Goal: Information Seeking & Learning: Learn about a topic

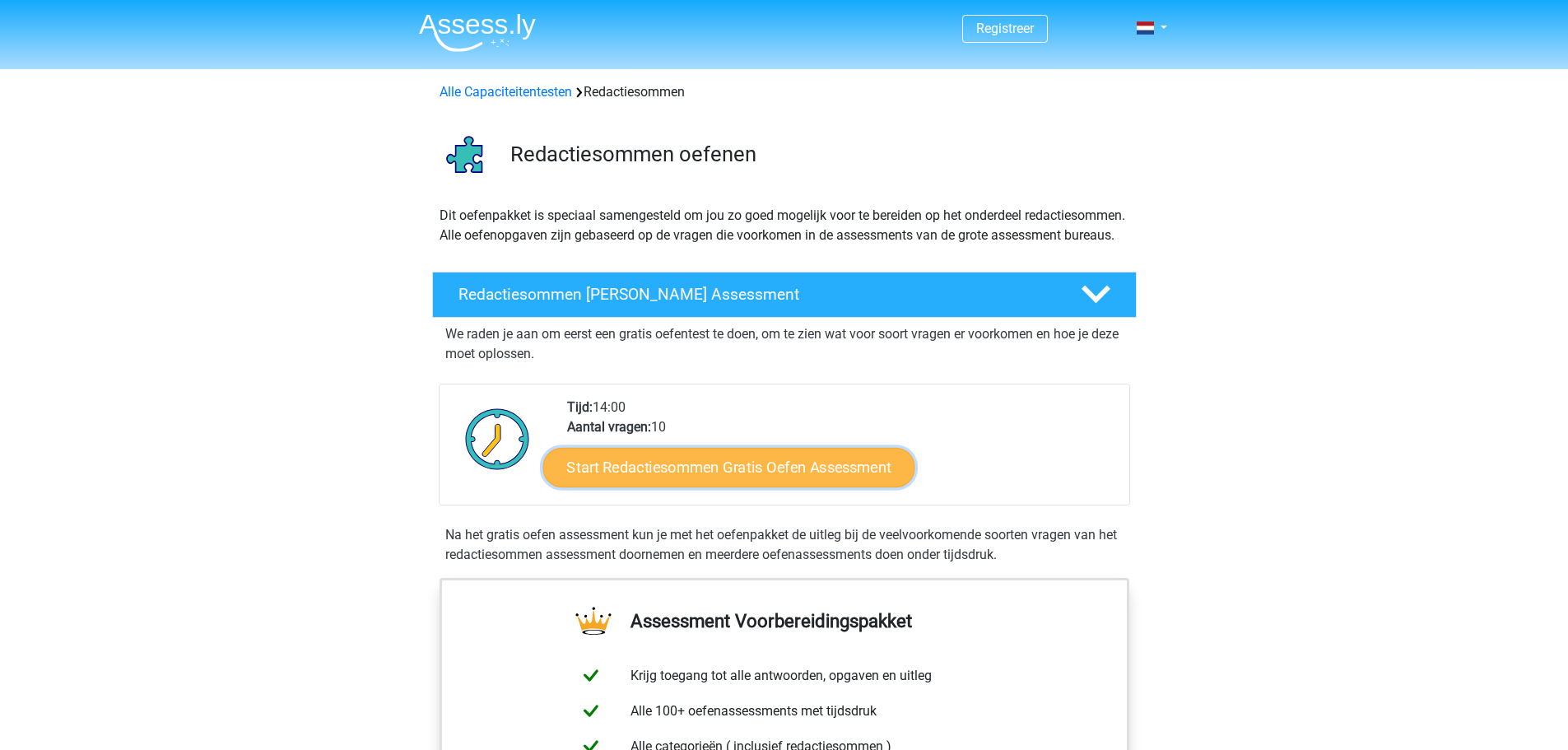
click at [717, 487] on link "Start Redactiesommen Gratis Oefen Assessment" at bounding box center [729, 467] width 372 height 40
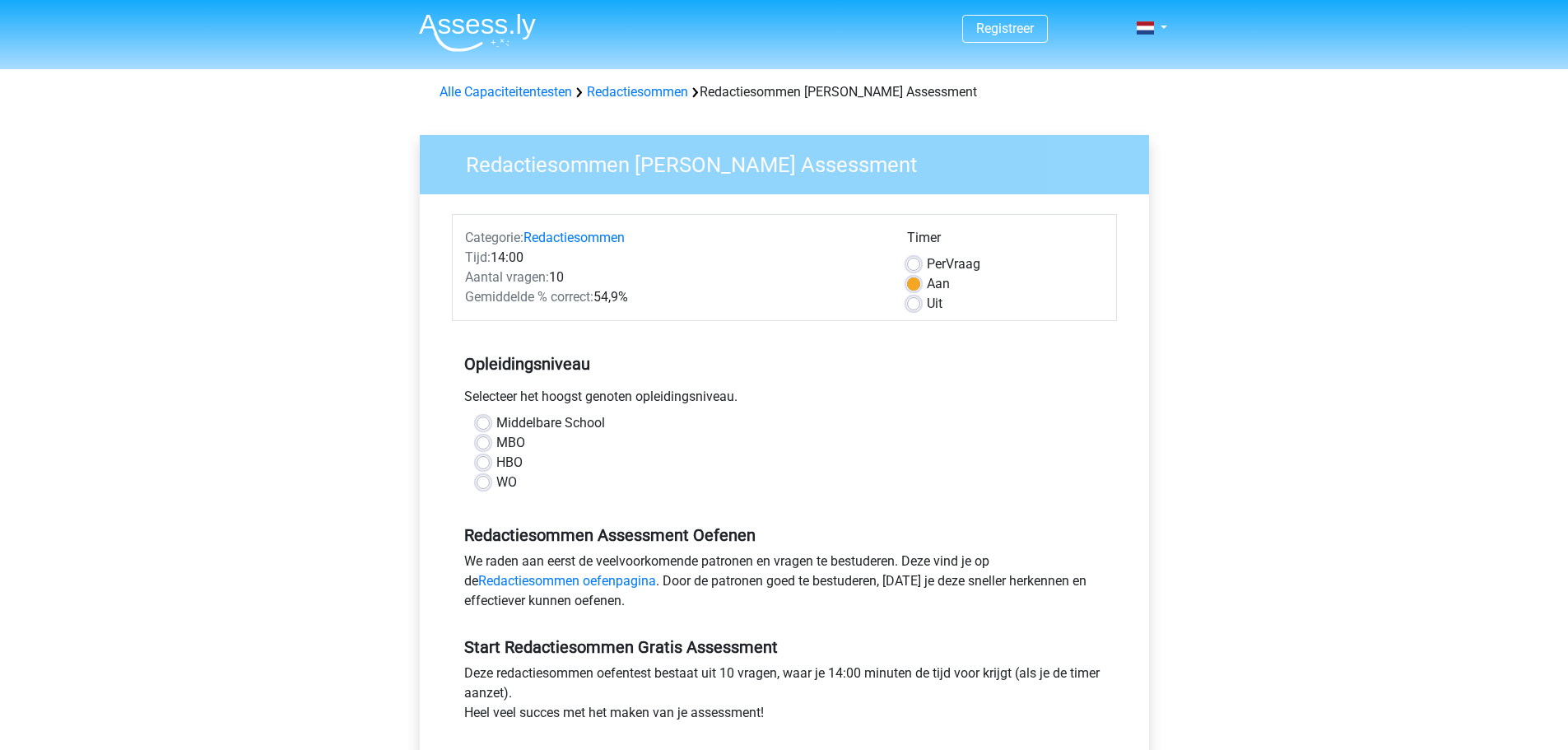
click at [490, 485] on div "WO" at bounding box center [784, 482] width 616 height 20
click at [496, 487] on label "WO" at bounding box center [507, 482] width 21 height 20
click at [487, 487] on input "WO" at bounding box center [483, 480] width 13 height 16
radio input "true"
click at [596, 580] on link "Redactiesommen oefenpagina" at bounding box center [567, 581] width 177 height 15
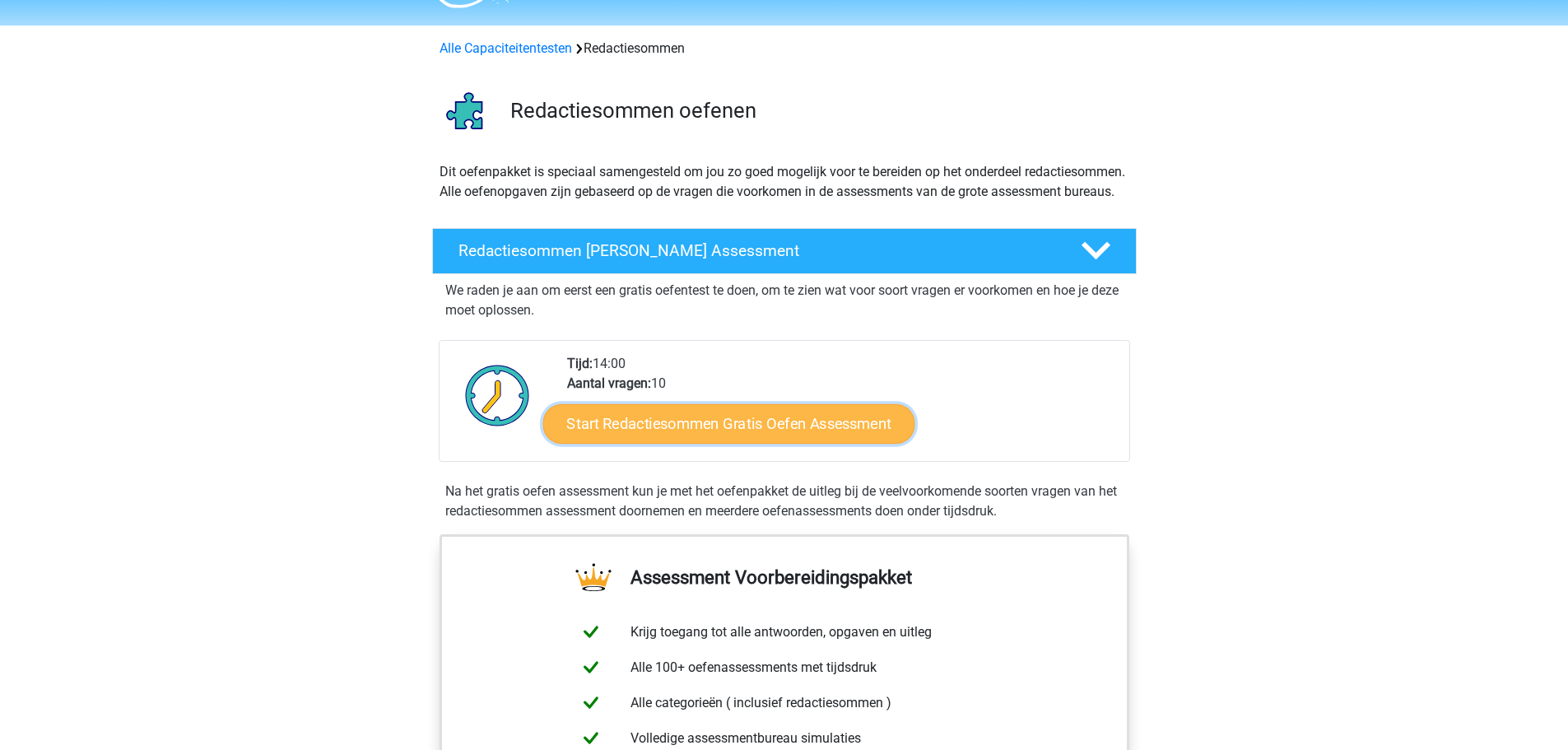
click at [665, 443] on link "Start Redactiesommen Gratis Oefen Assessment" at bounding box center [729, 423] width 372 height 40
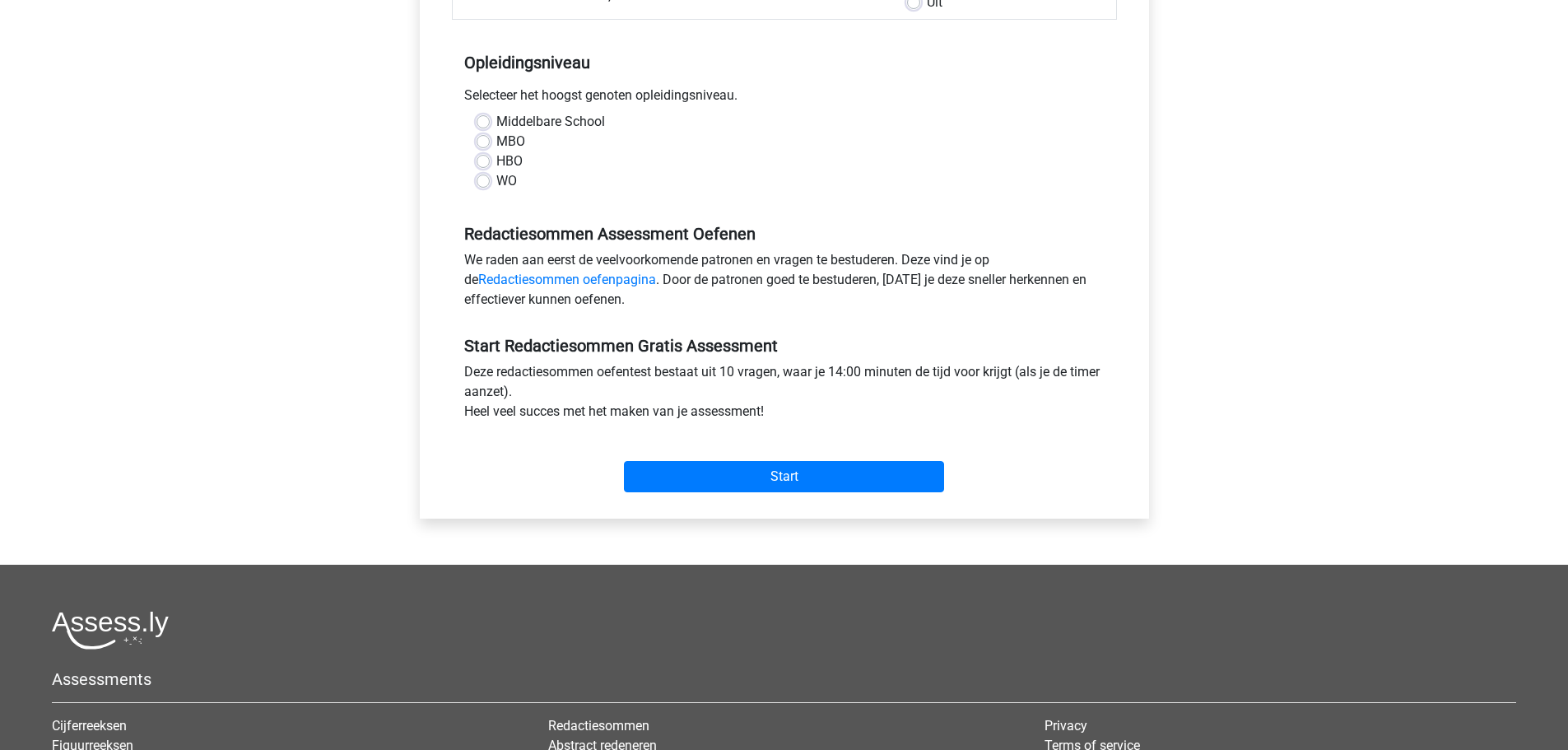
scroll to position [303, 0]
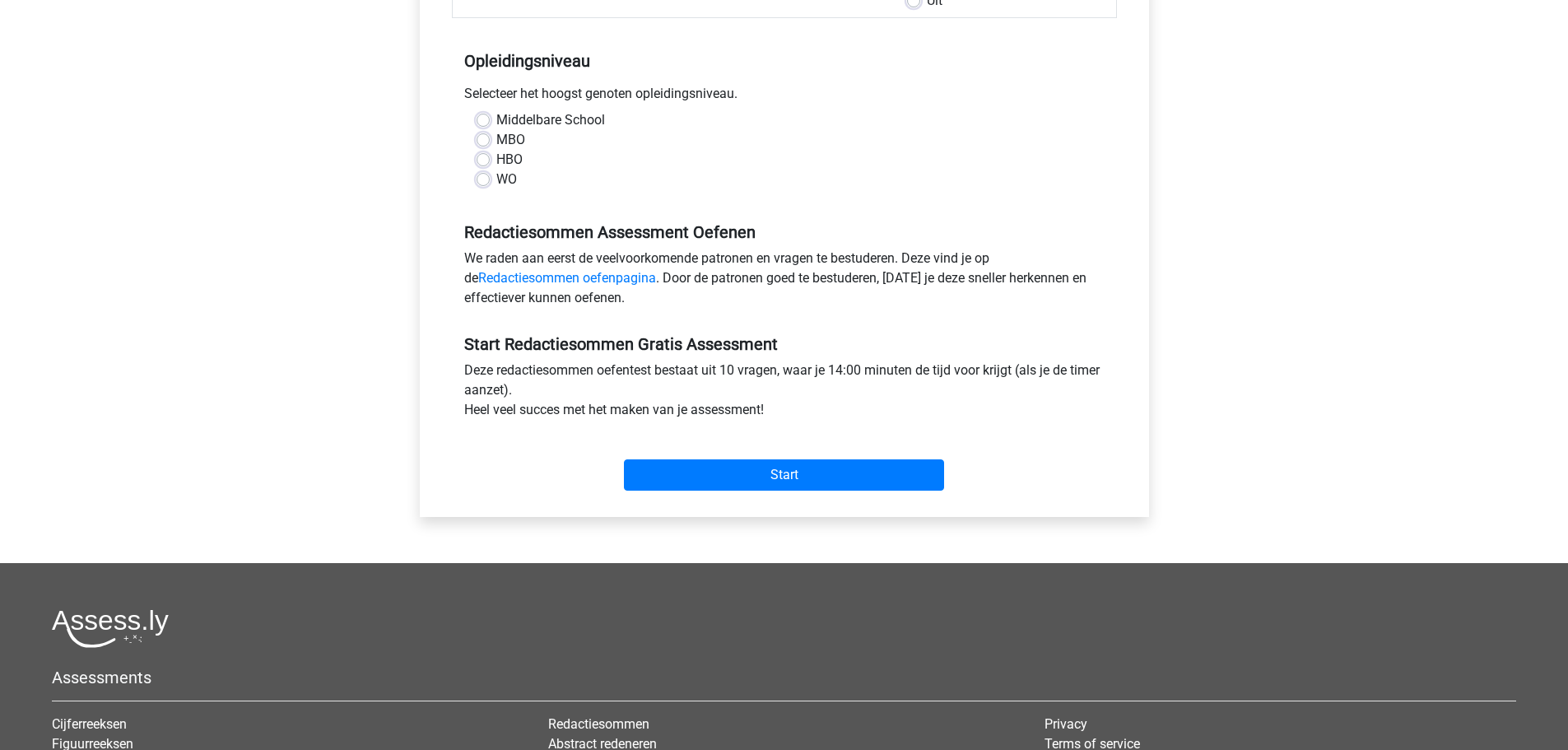
click at [478, 171] on div "WO" at bounding box center [784, 179] width 616 height 20
click at [481, 171] on div "WO" at bounding box center [784, 179] width 616 height 20
click at [496, 176] on label "WO" at bounding box center [507, 179] width 21 height 20
click at [481, 176] on input "WO" at bounding box center [483, 178] width 13 height 16
radio input "true"
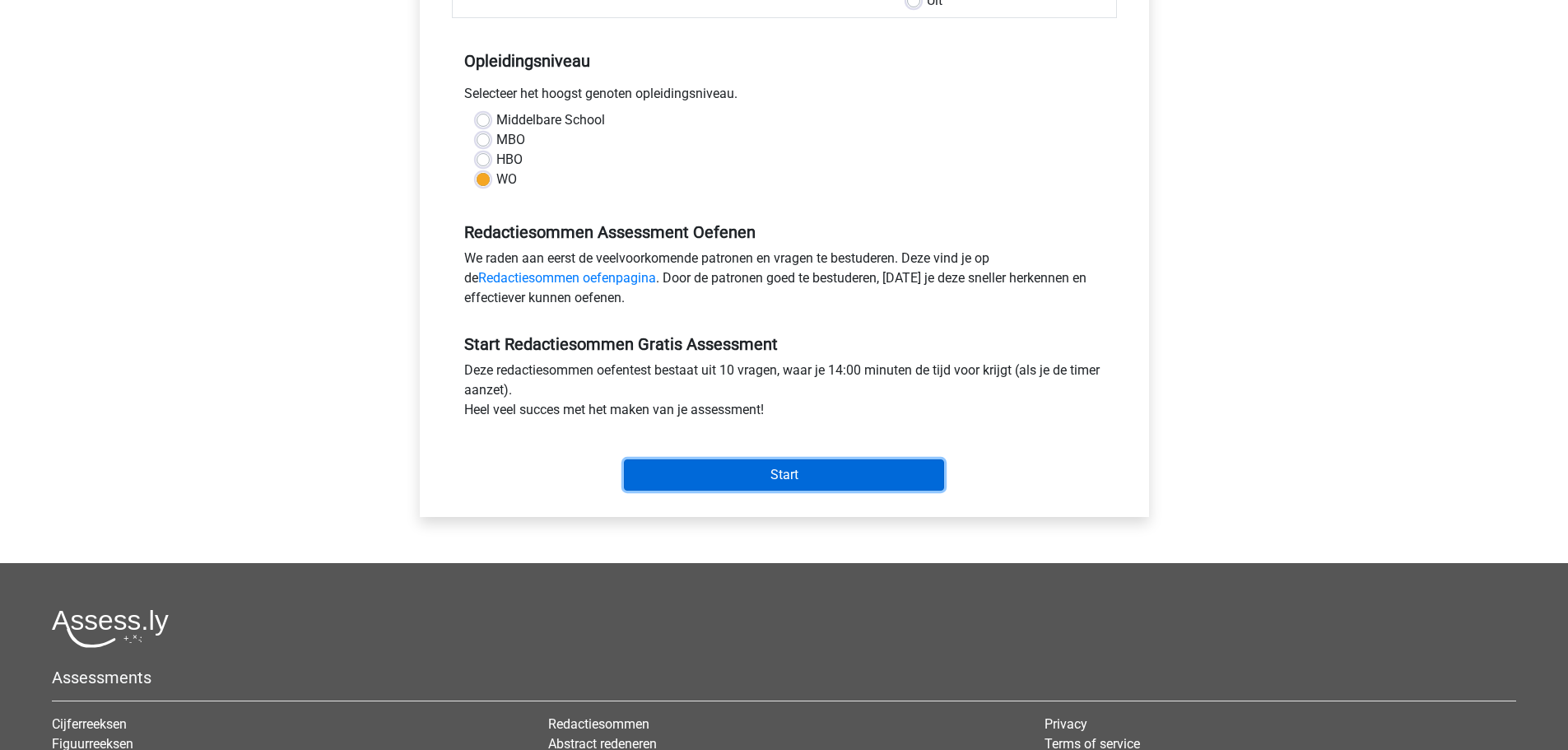
click at [744, 475] on input "Start" at bounding box center [783, 475] width 320 height 31
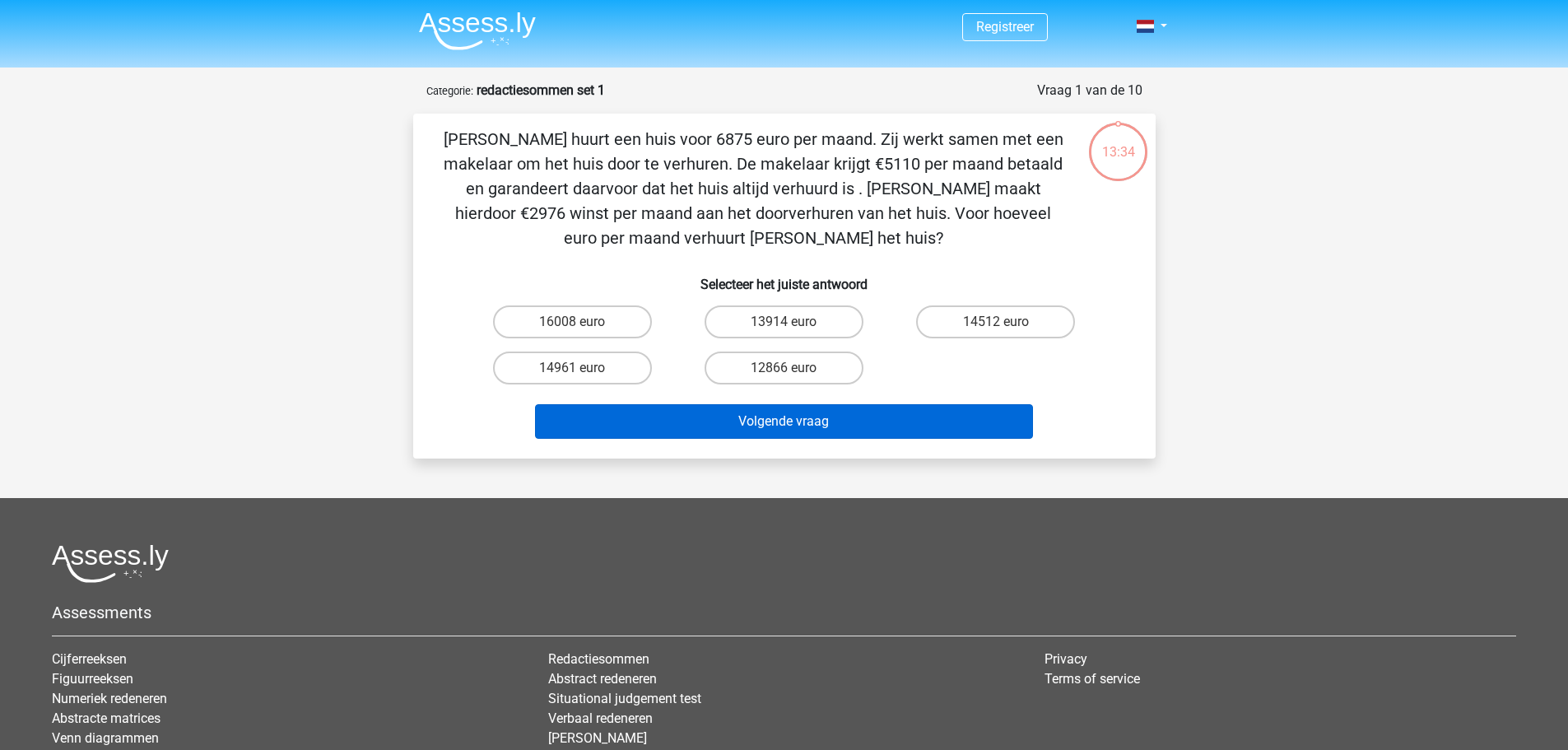
scroll to position [3, 0]
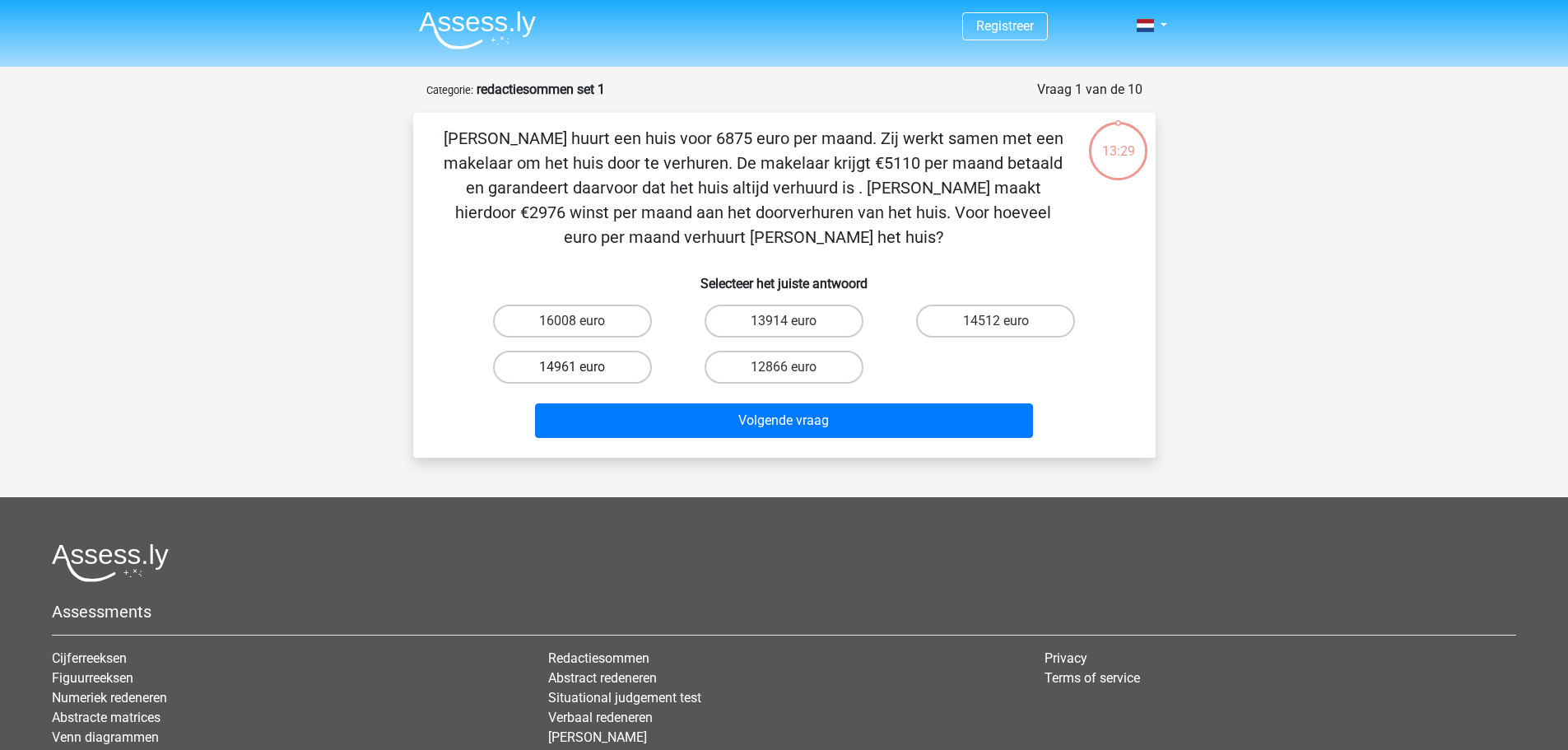
click at [611, 367] on label "14961 euro" at bounding box center [572, 367] width 159 height 33
click at [583, 367] on input "14961 euro" at bounding box center [577, 372] width 10 height 10
radio input "true"
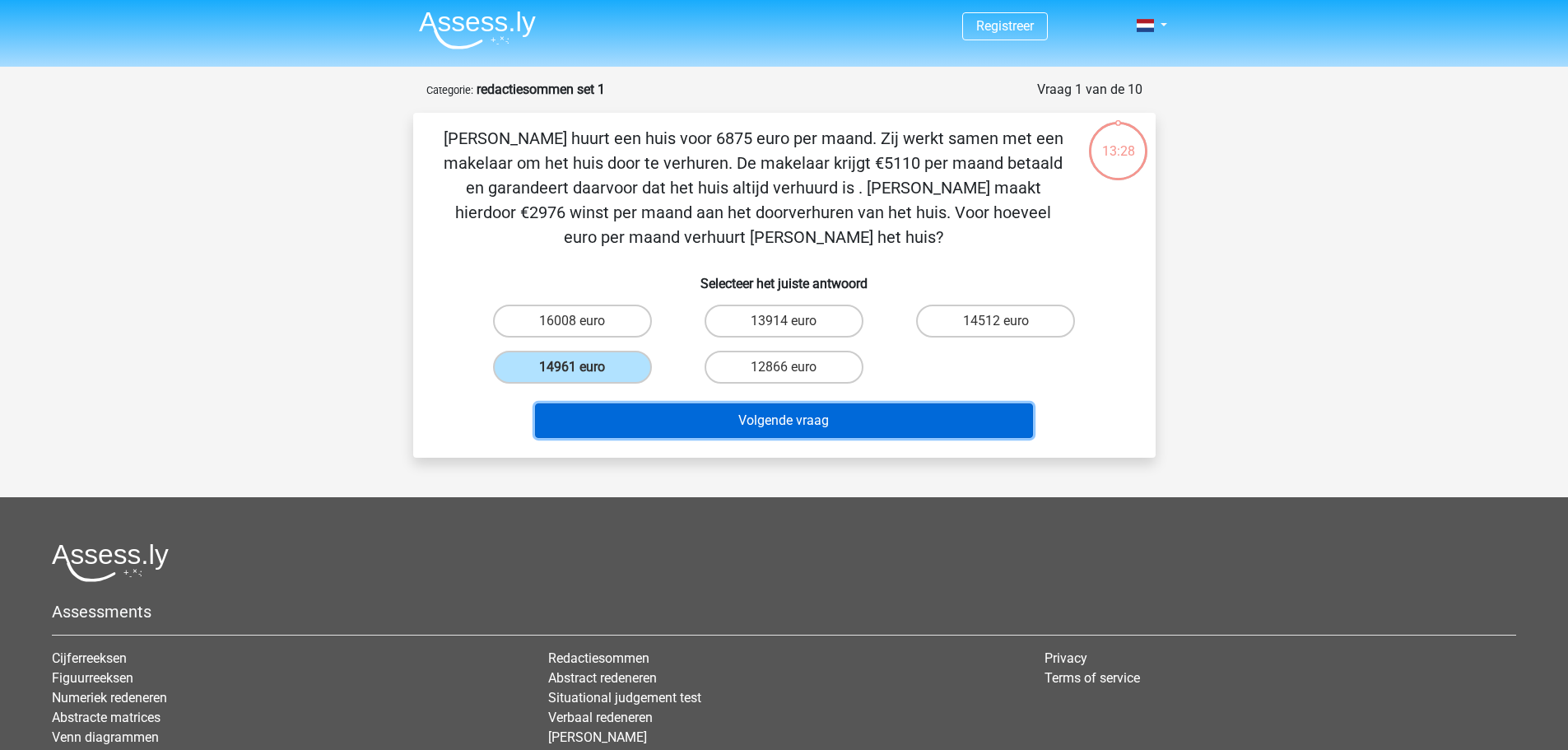
click at [621, 410] on button "Volgende vraag" at bounding box center [784, 421] width 498 height 34
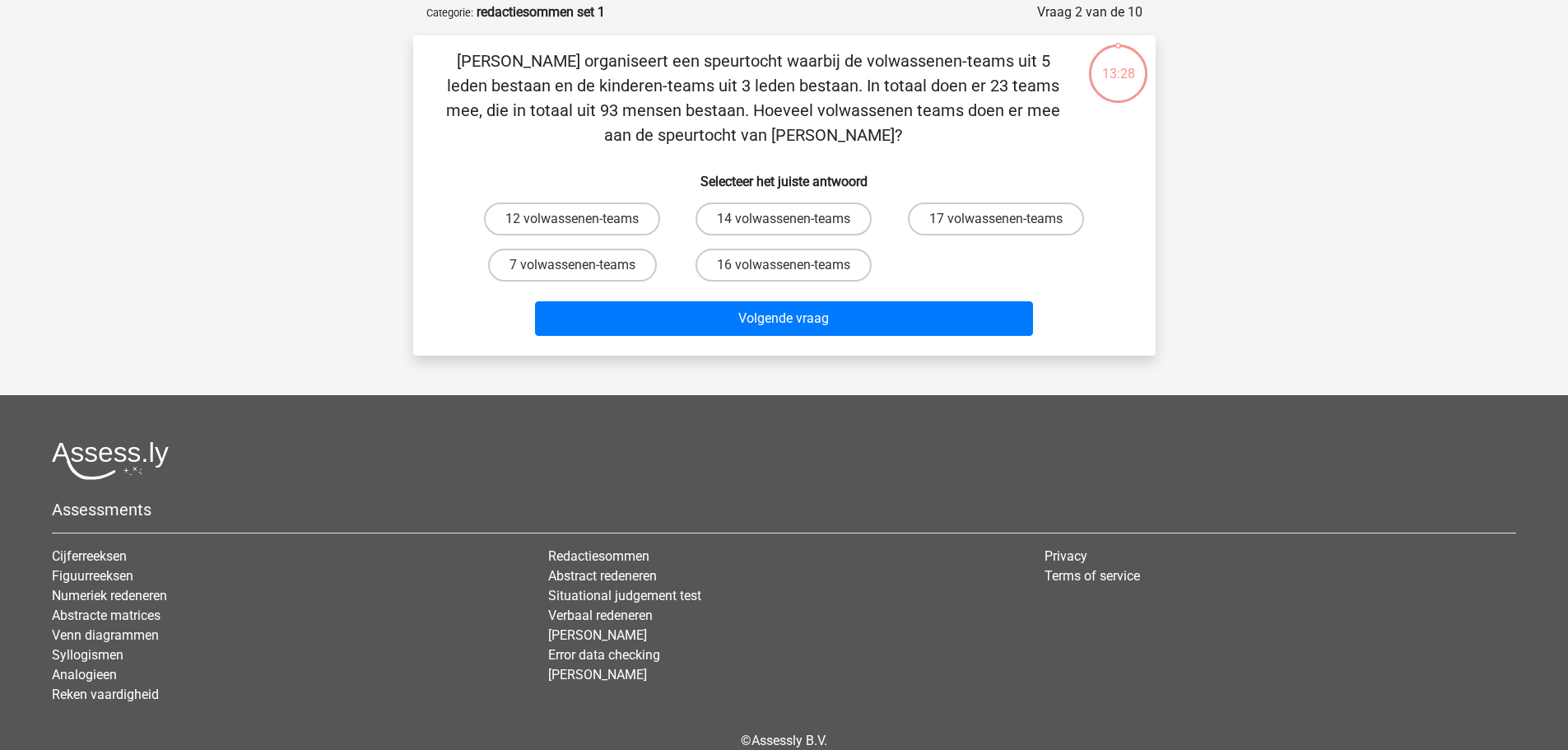
scroll to position [83, 0]
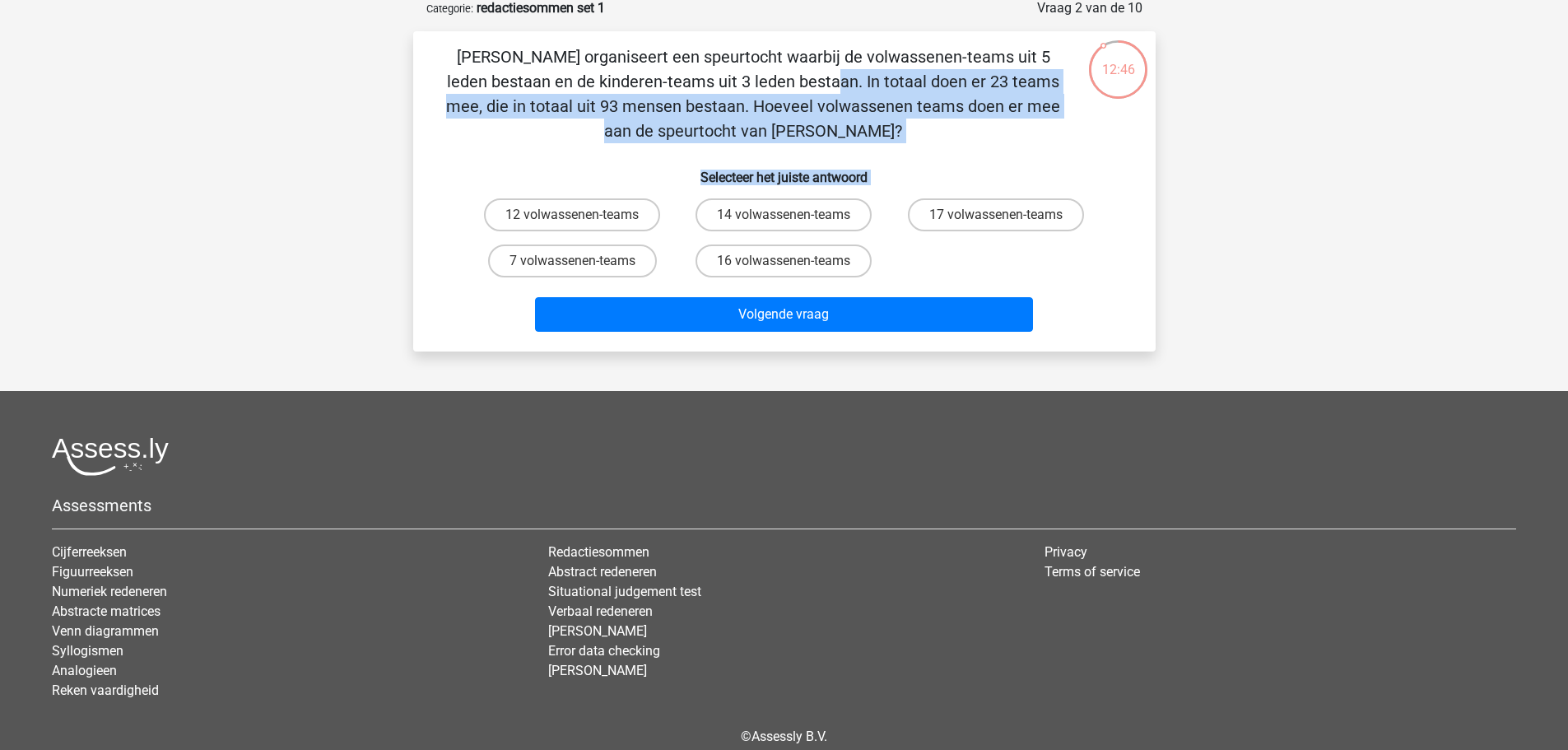
drag, startPoint x: 879, startPoint y: 244, endPoint x: 405, endPoint y: 63, distance: 507.4
click at [405, 64] on div "12:46 Vraag 2 van de 10 Categorie: redactiesommen set 1 Selecteer het juiste an…" at bounding box center [785, 175] width 769 height 353
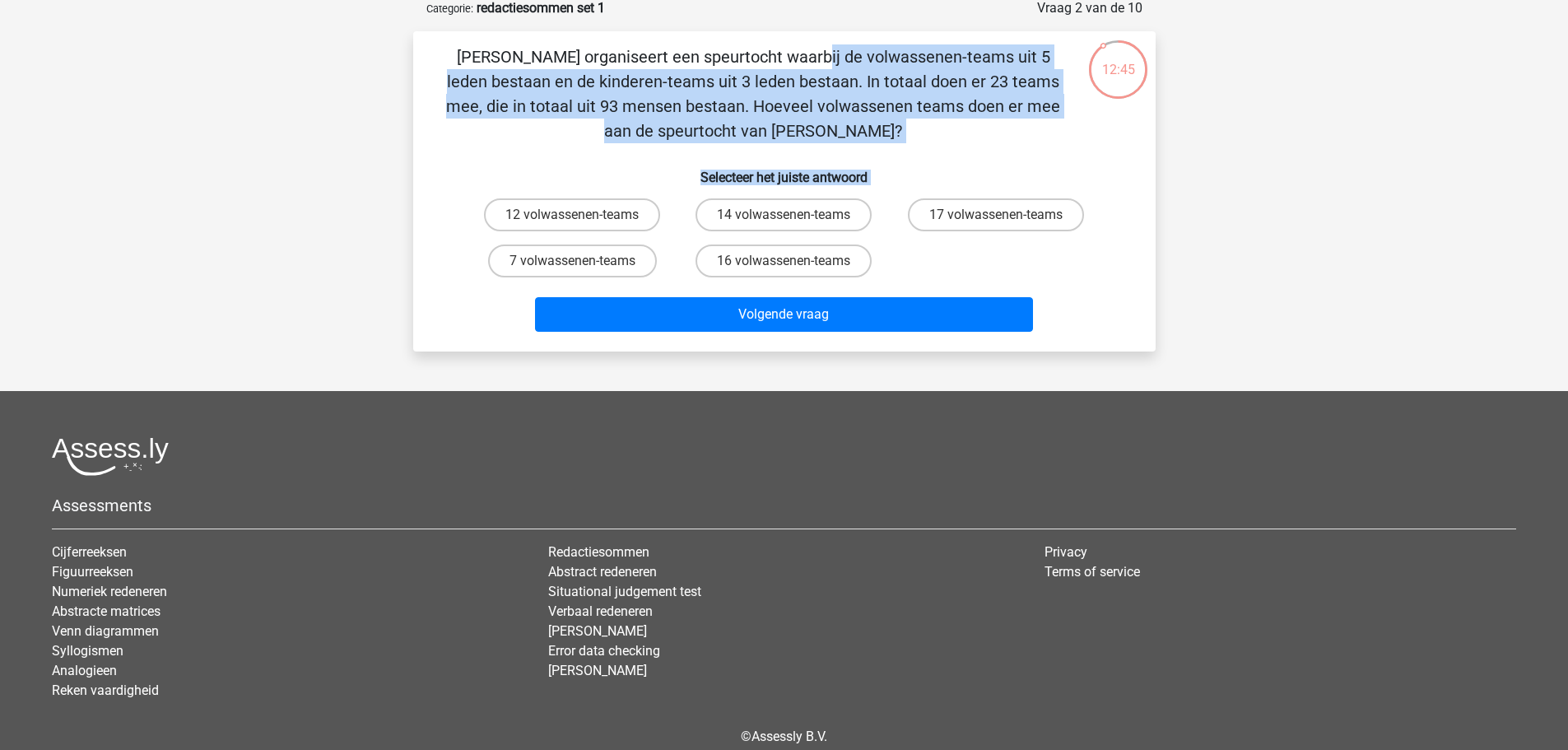
scroll to position [84, 0]
click at [437, 54] on div "Chris organiseert een speurtocht waarbij de volwassenen-teams uit 5 leden besta…" at bounding box center [784, 191] width 730 height 294
click at [453, 55] on p "[PERSON_NAME] organiseert een speurtocht waarbij de volwassenen-teams uit 5 led…" at bounding box center [754, 93] width 628 height 99
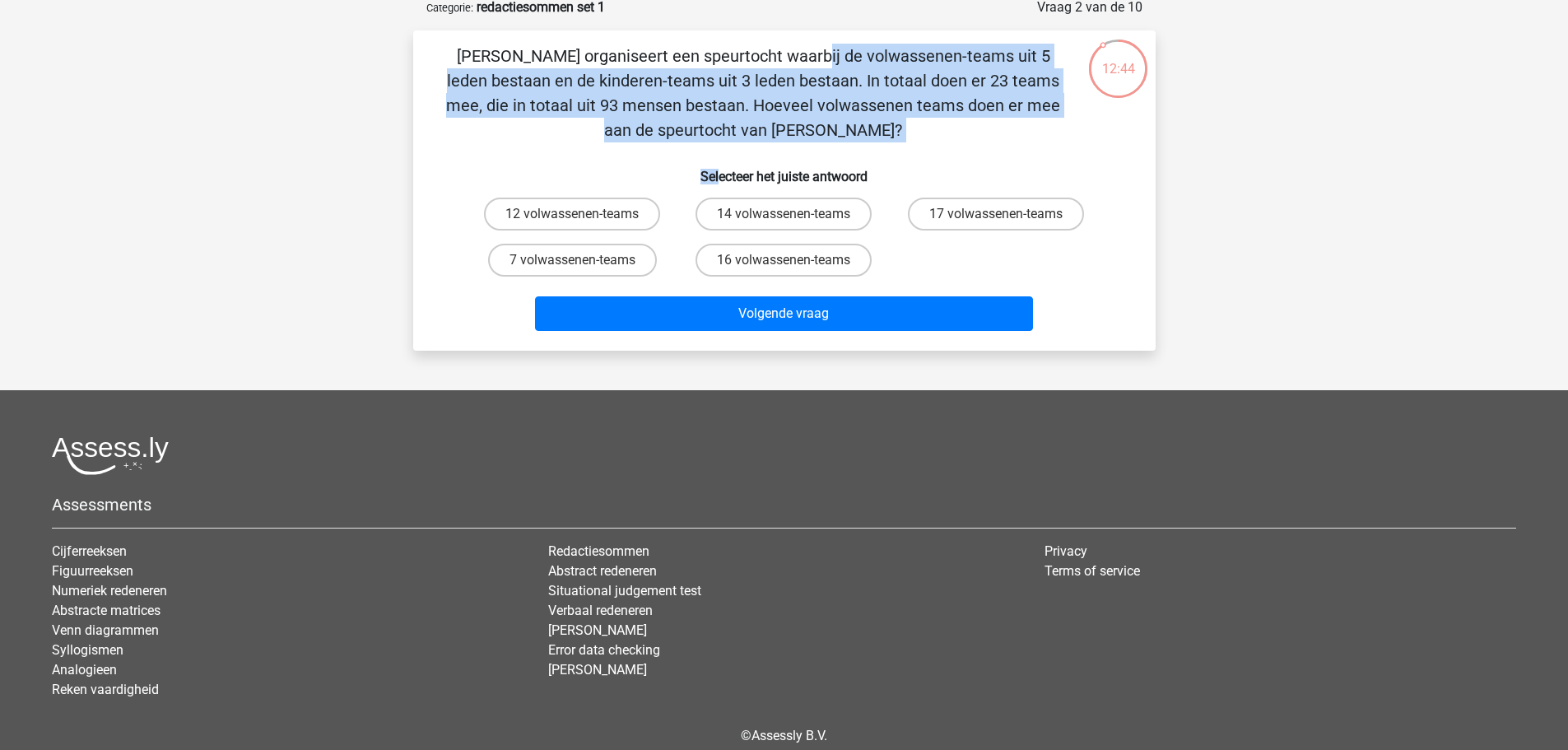
scroll to position [85, 0]
drag, startPoint x: 450, startPoint y: 56, endPoint x: 905, endPoint y: 122, distance: 459.8
click at [905, 122] on p "[PERSON_NAME] organiseert een speurtocht waarbij de volwassenen-teams uit 5 led…" at bounding box center [754, 92] width 628 height 99
copy p "[PERSON_NAME] organiseert een speurtocht waarbij de volwassenen-teams uit 5 led…"
click at [605, 216] on label "12 volwassenen-teams" at bounding box center [572, 213] width 177 height 33
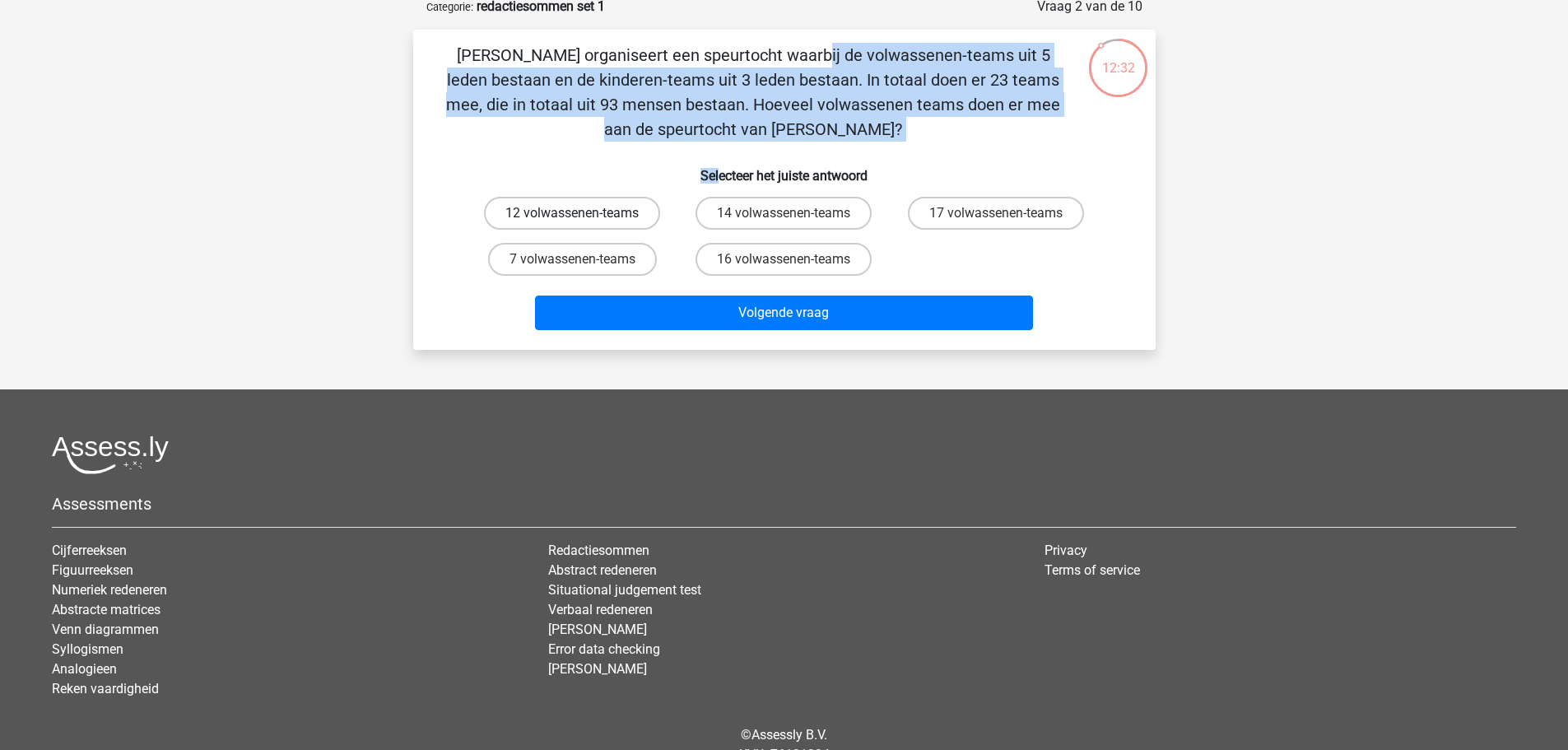
click at [583, 216] on input "12 volwassenen-teams" at bounding box center [577, 218] width 10 height 10
radio input "true"
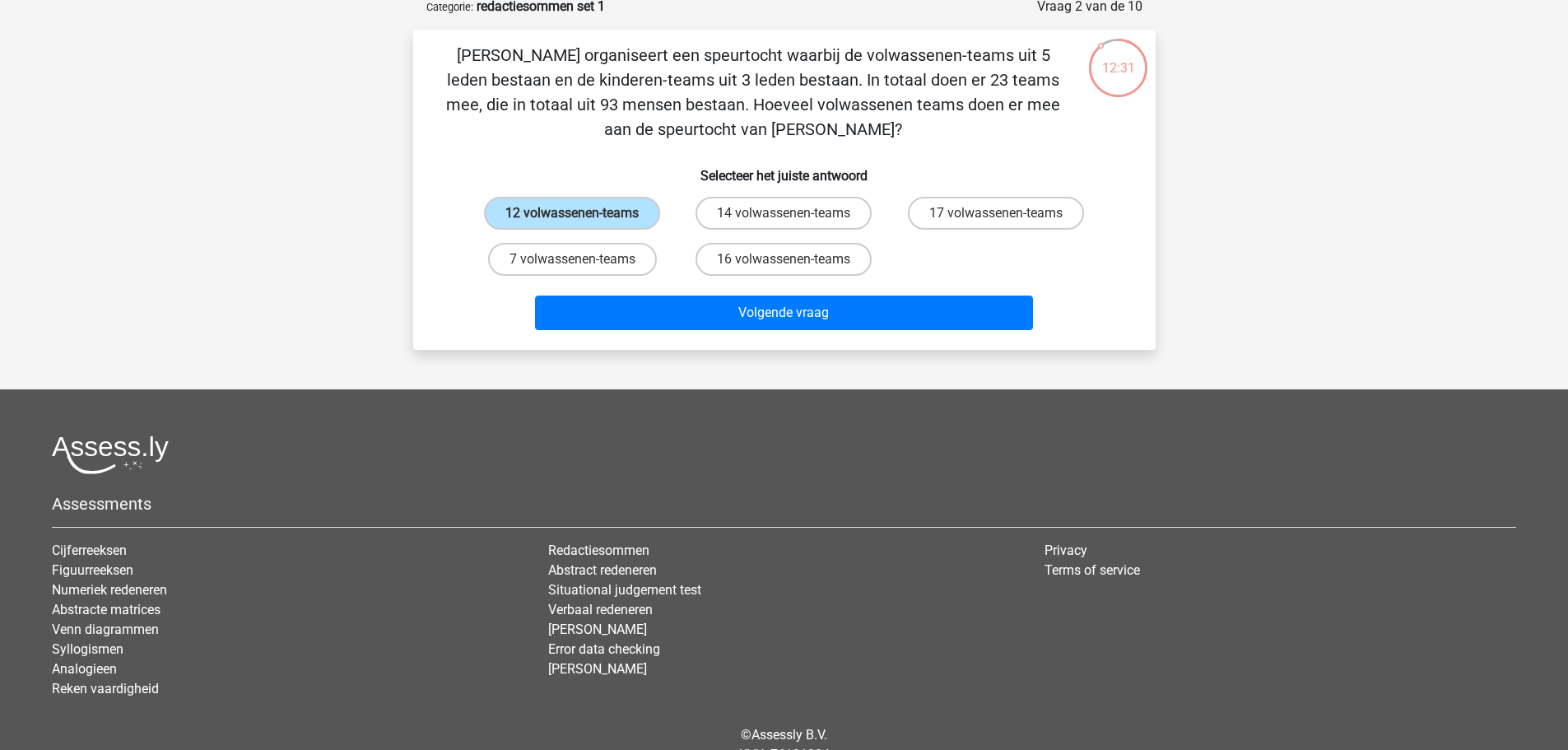
click at [671, 331] on div "Volgende vraag" at bounding box center [785, 315] width 636 height 41
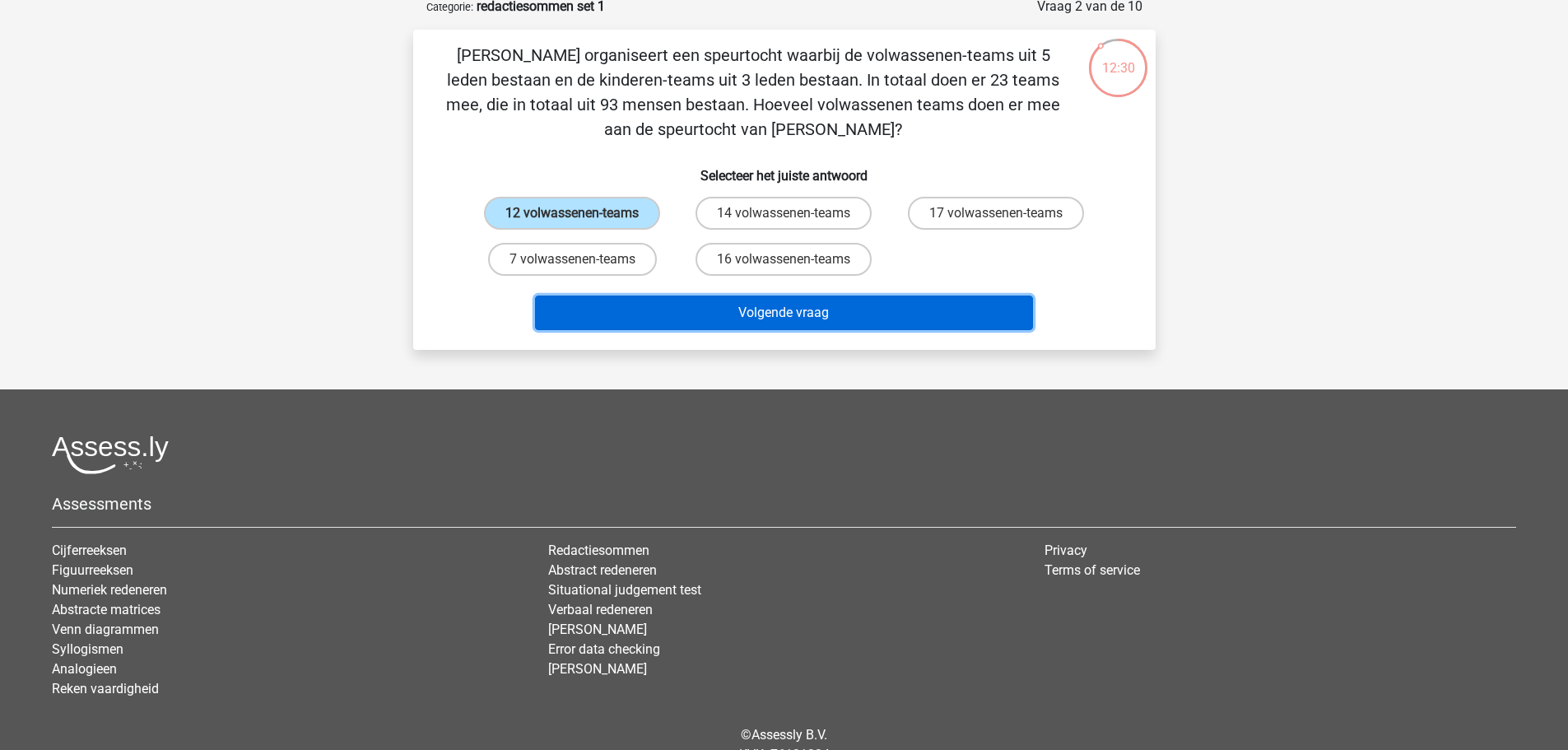
click at [682, 315] on button "Volgende vraag" at bounding box center [784, 312] width 498 height 34
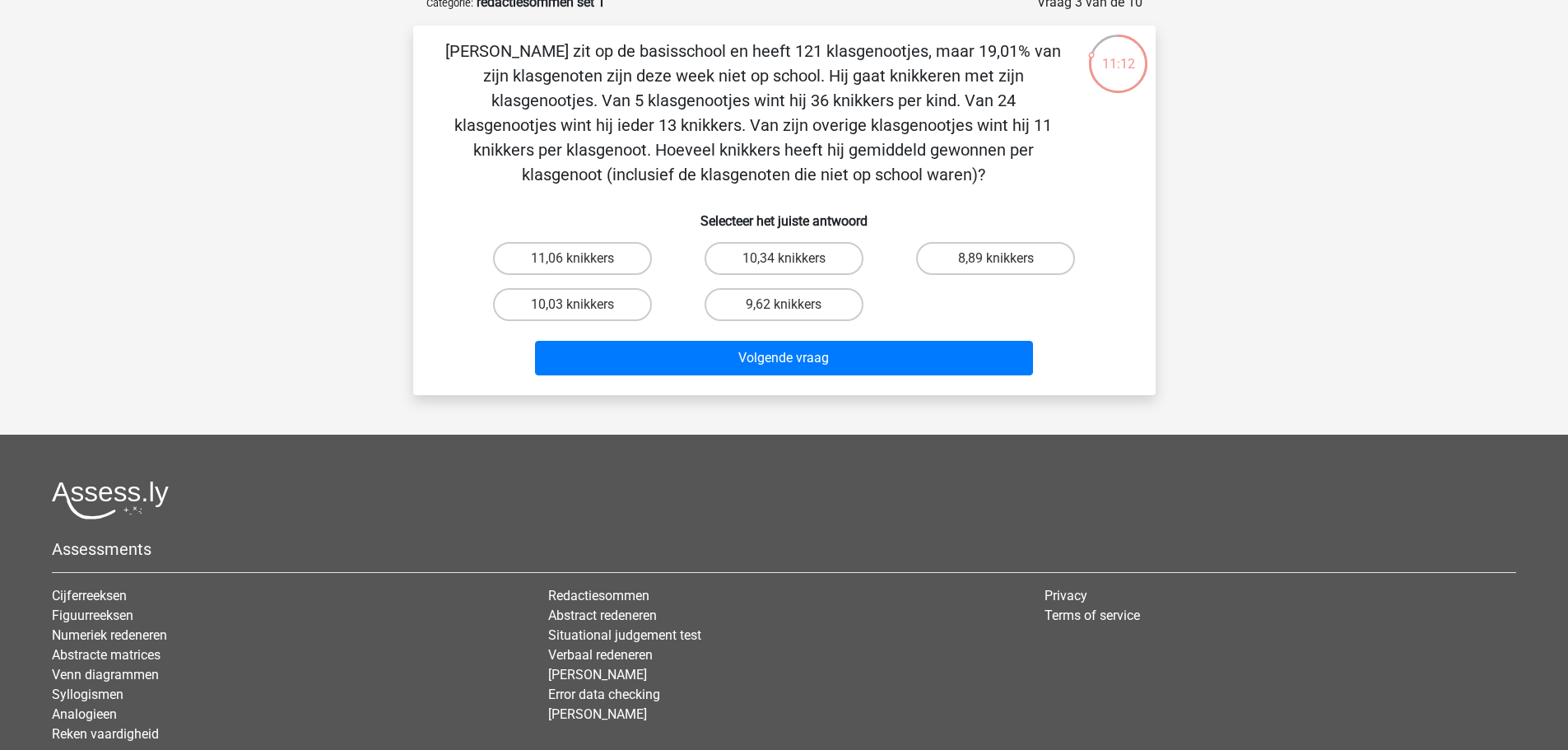
scroll to position [90, 0]
click at [812, 251] on label "10,34 knikkers" at bounding box center [783, 257] width 159 height 33
click at [794, 257] on input "10,34 knikkers" at bounding box center [789, 262] width 10 height 10
radio input "true"
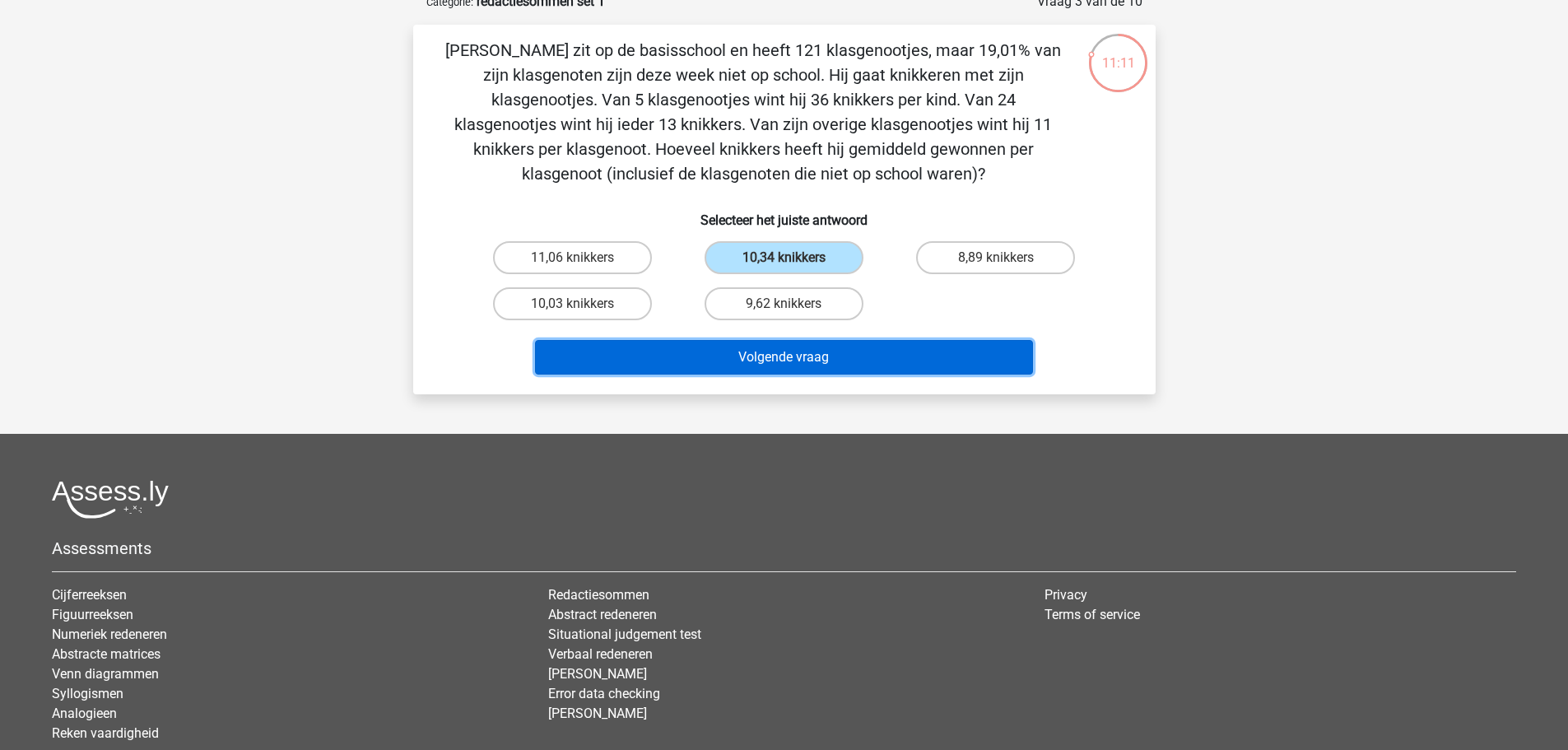
click at [744, 347] on button "Volgende vraag" at bounding box center [784, 357] width 498 height 34
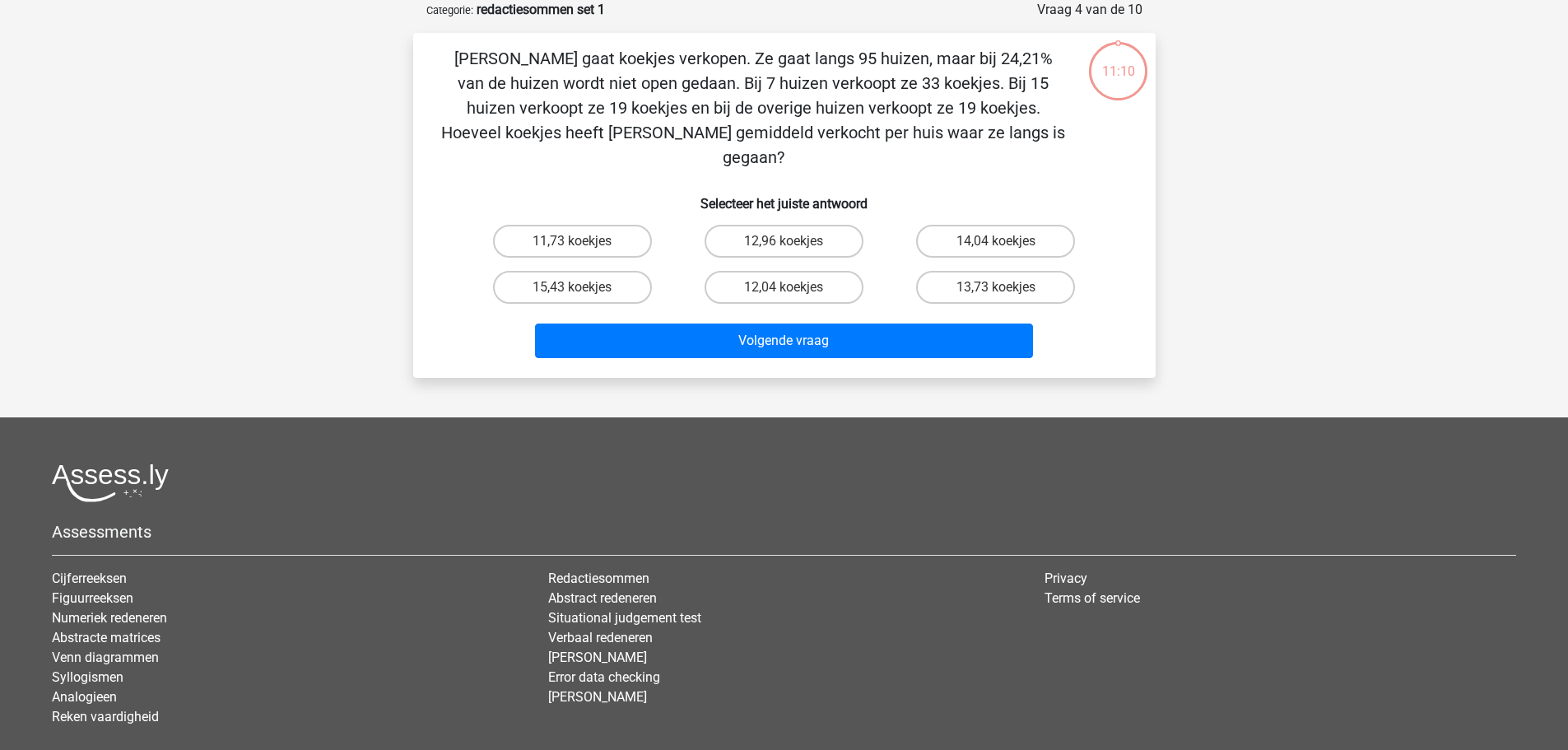
scroll to position [84, 0]
click at [601, 271] on label "15,43 koekjes" at bounding box center [572, 287] width 159 height 33
click at [583, 287] on input "15,43 koekjes" at bounding box center [577, 291] width 10 height 10
radio input "true"
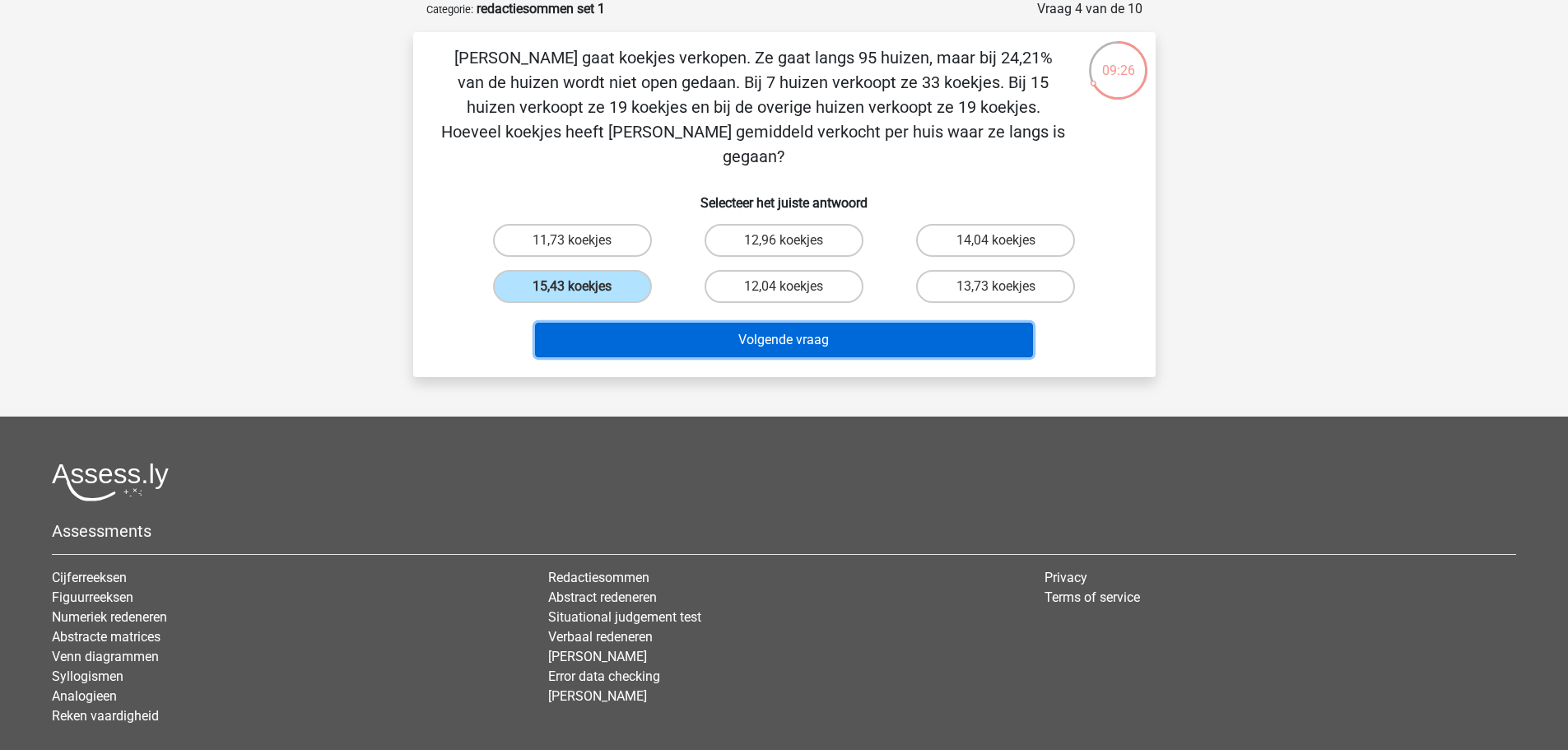
click at [648, 323] on button "Volgende vraag" at bounding box center [784, 340] width 498 height 34
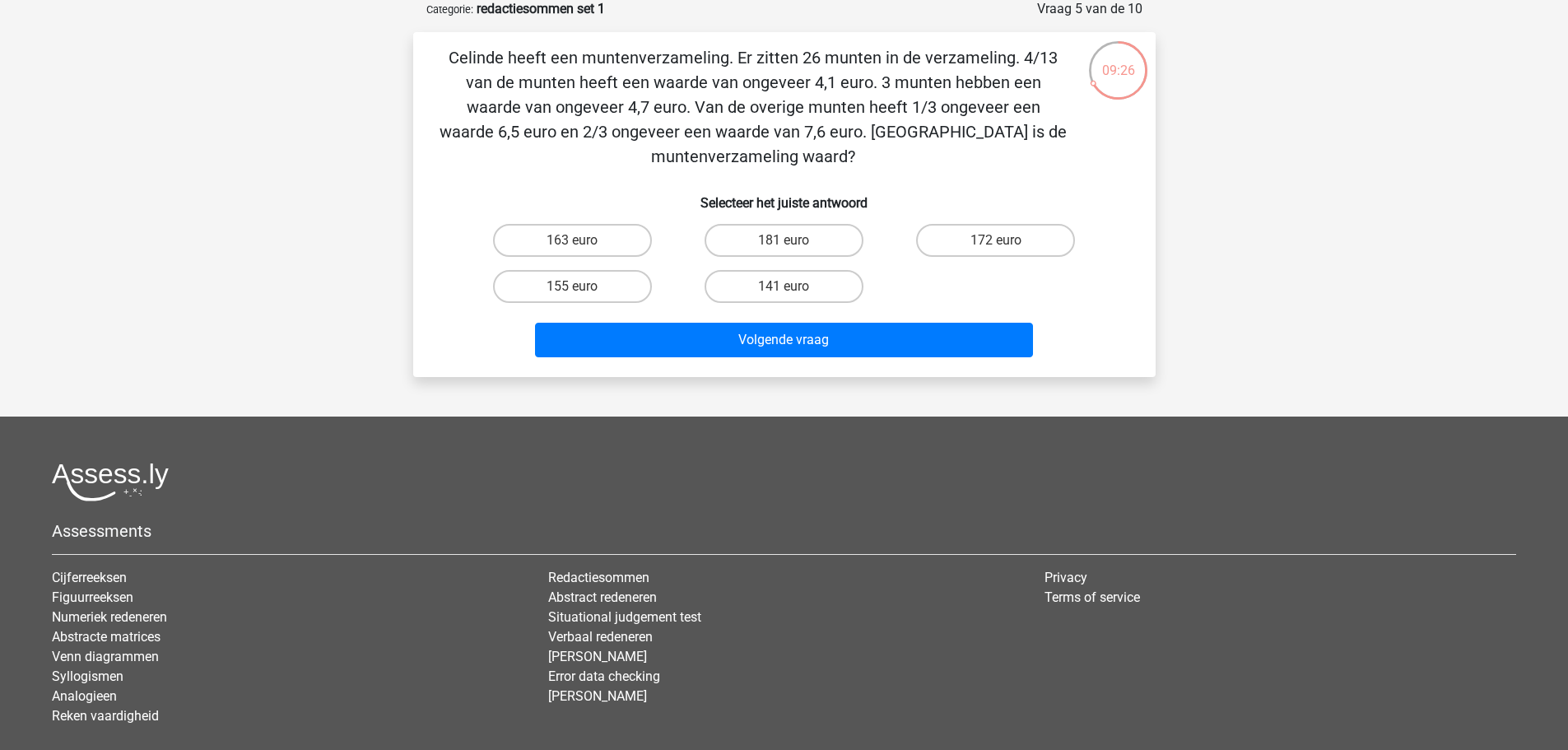
scroll to position [83, 0]
click at [610, 284] on label "155 euro" at bounding box center [572, 287] width 159 height 33
click at [583, 288] on input "155 euro" at bounding box center [577, 292] width 10 height 10
radio input "true"
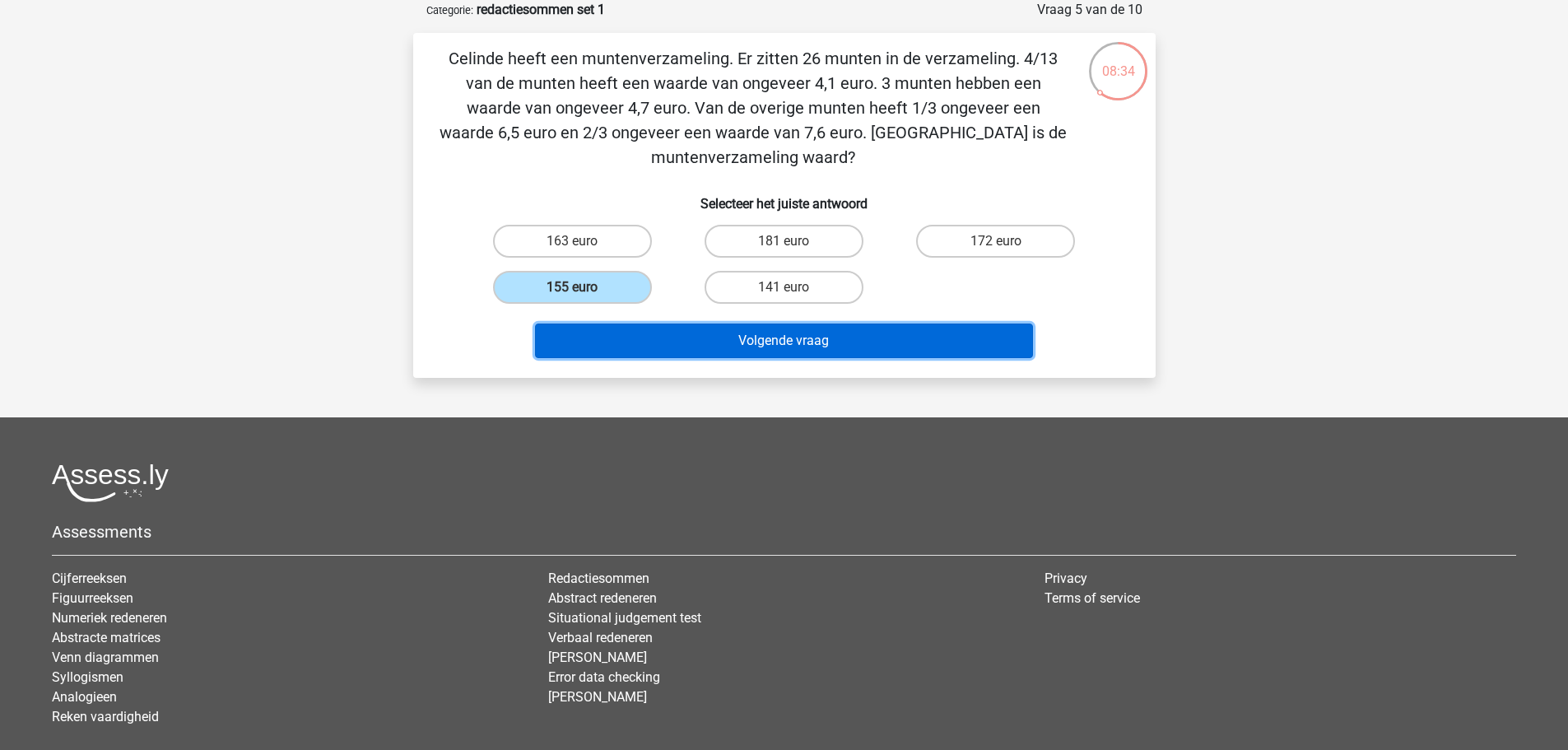
click at [630, 335] on button "Volgende vraag" at bounding box center [784, 341] width 498 height 34
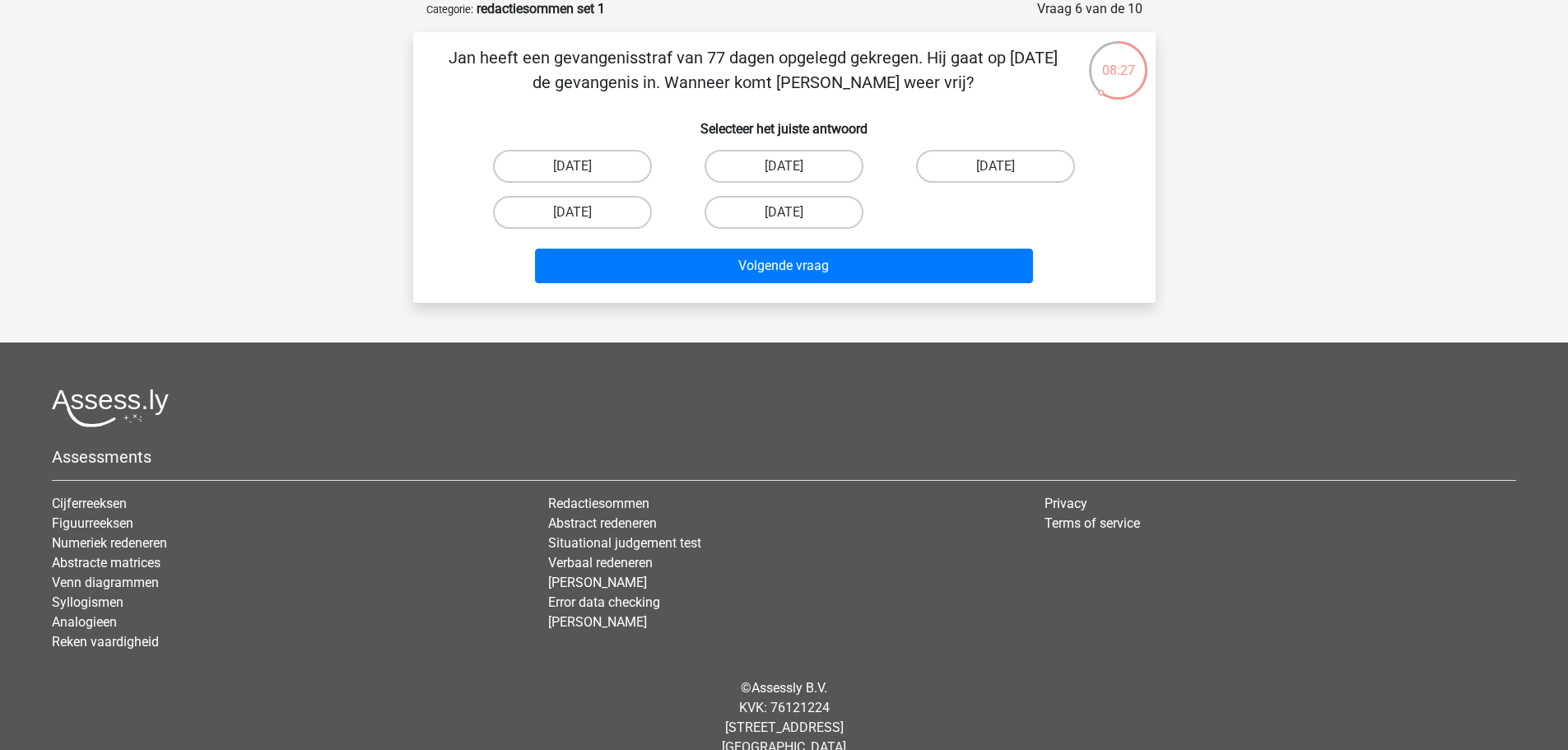
scroll to position [84, 0]
click at [603, 222] on label "13 augustus" at bounding box center [572, 212] width 159 height 33
click at [583, 222] on input "13 augustus" at bounding box center [577, 216] width 10 height 10
radio input "true"
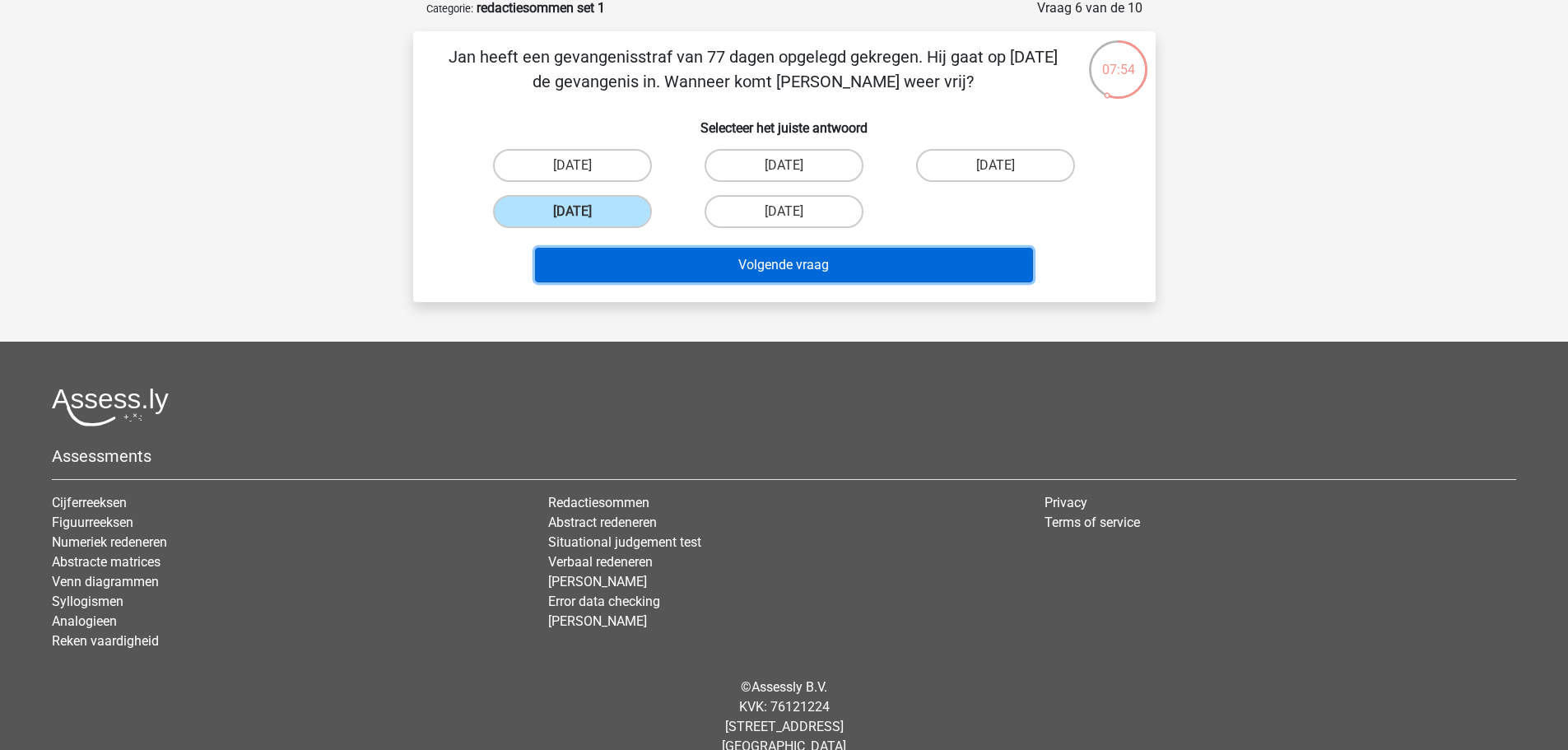
click at [718, 254] on button "Volgende vraag" at bounding box center [784, 265] width 498 height 34
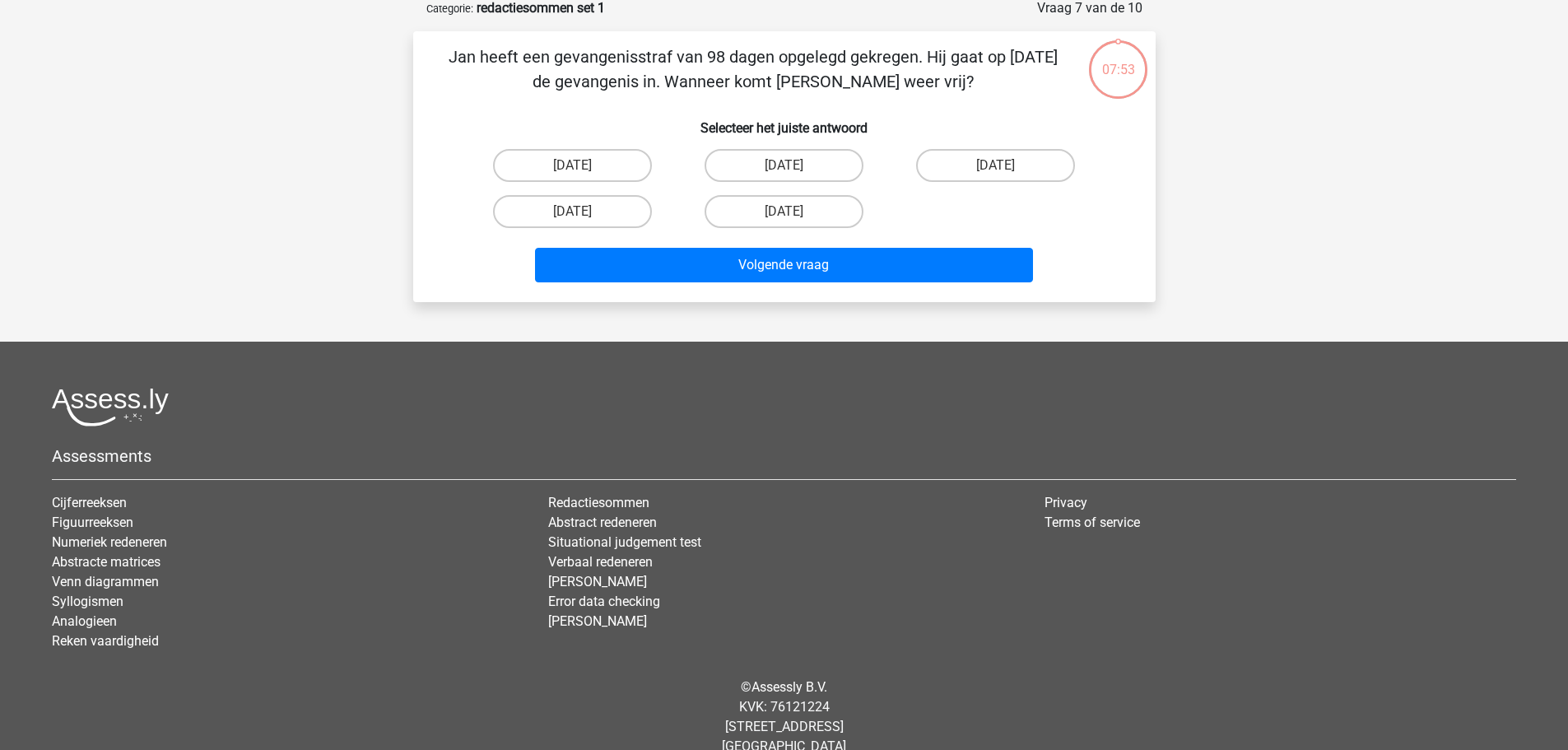
scroll to position [83, 0]
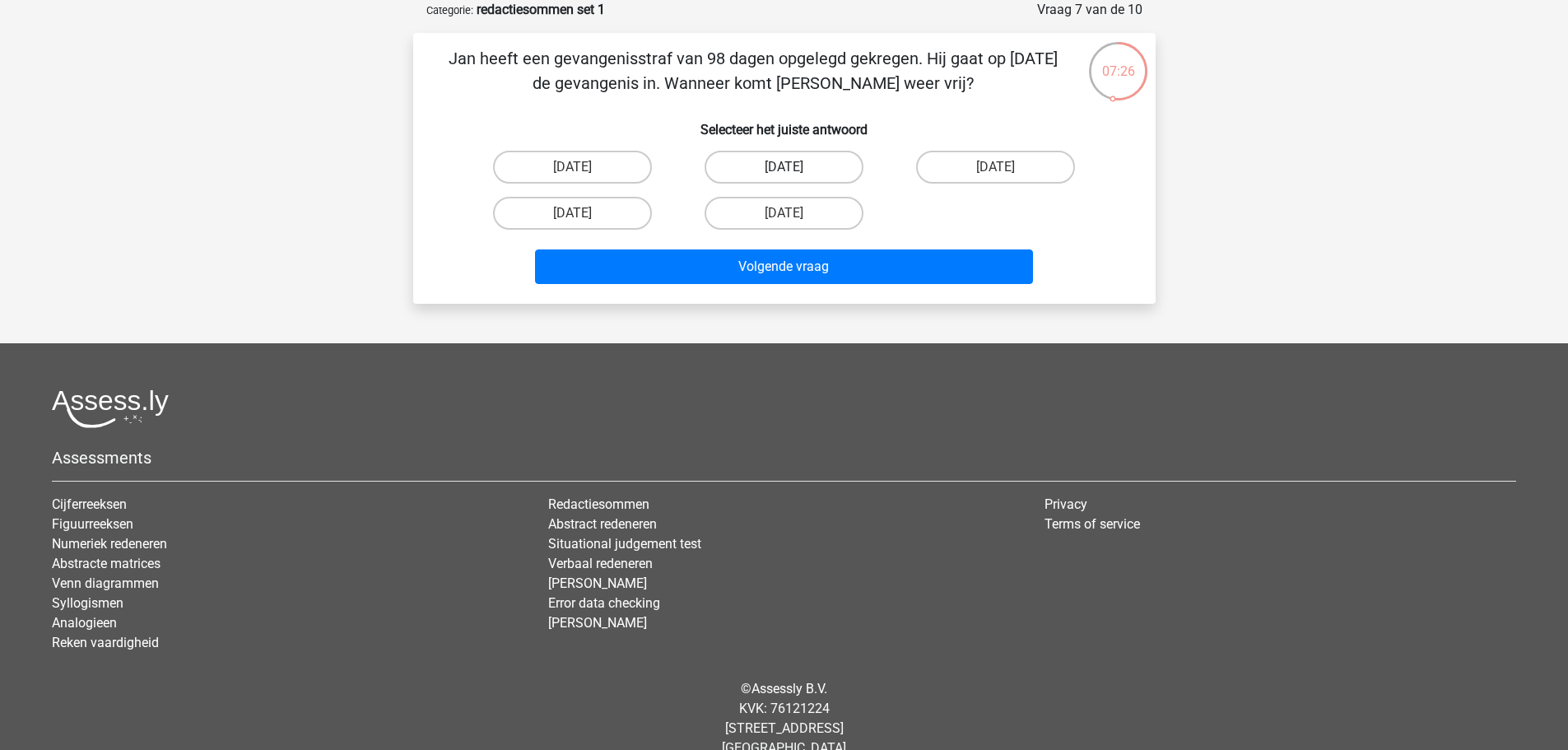
click at [805, 155] on label "22 augustus" at bounding box center [783, 167] width 159 height 33
click at [794, 167] on input "22 augustus" at bounding box center [789, 172] width 10 height 10
radio input "true"
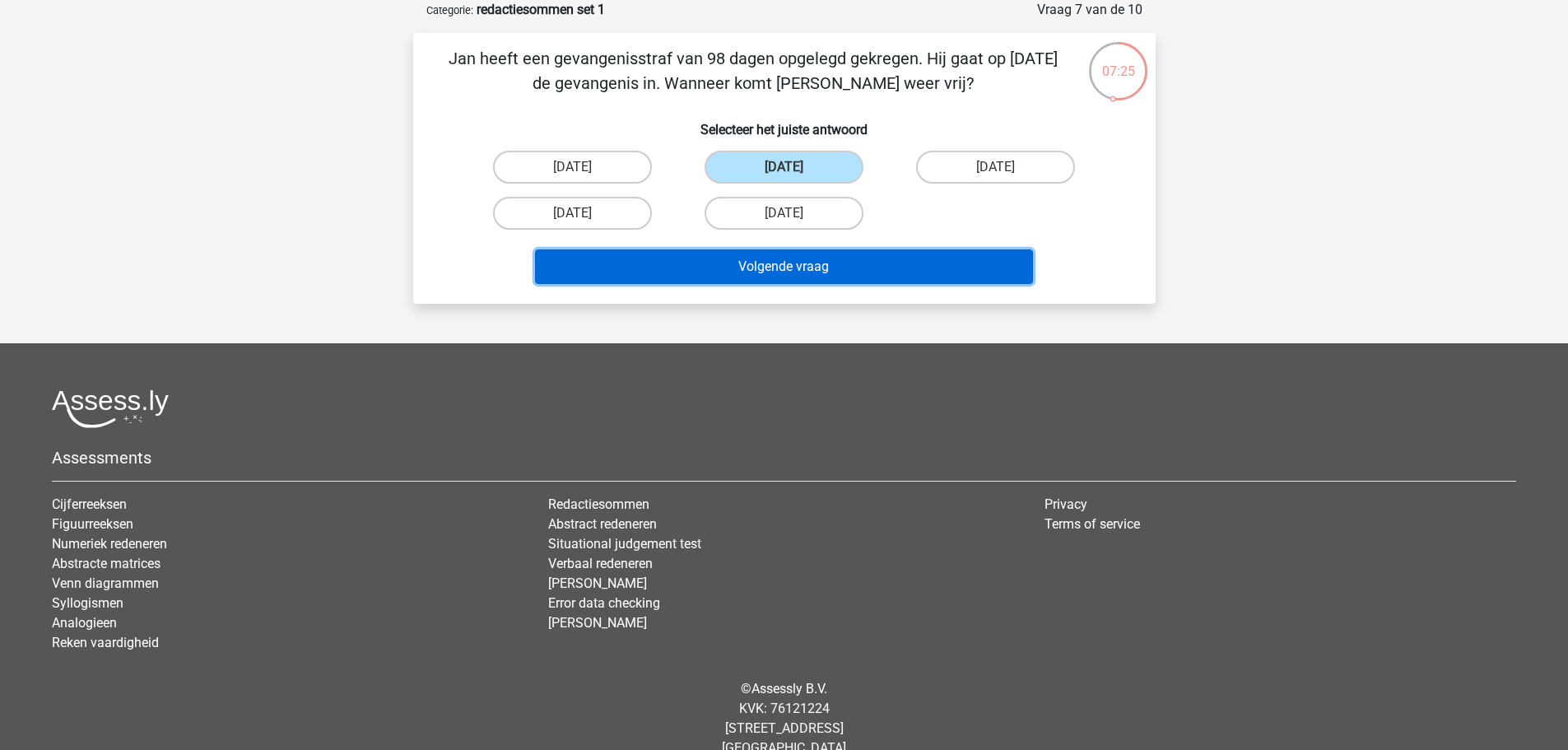
click at [708, 259] on button "Volgende vraag" at bounding box center [784, 267] width 498 height 34
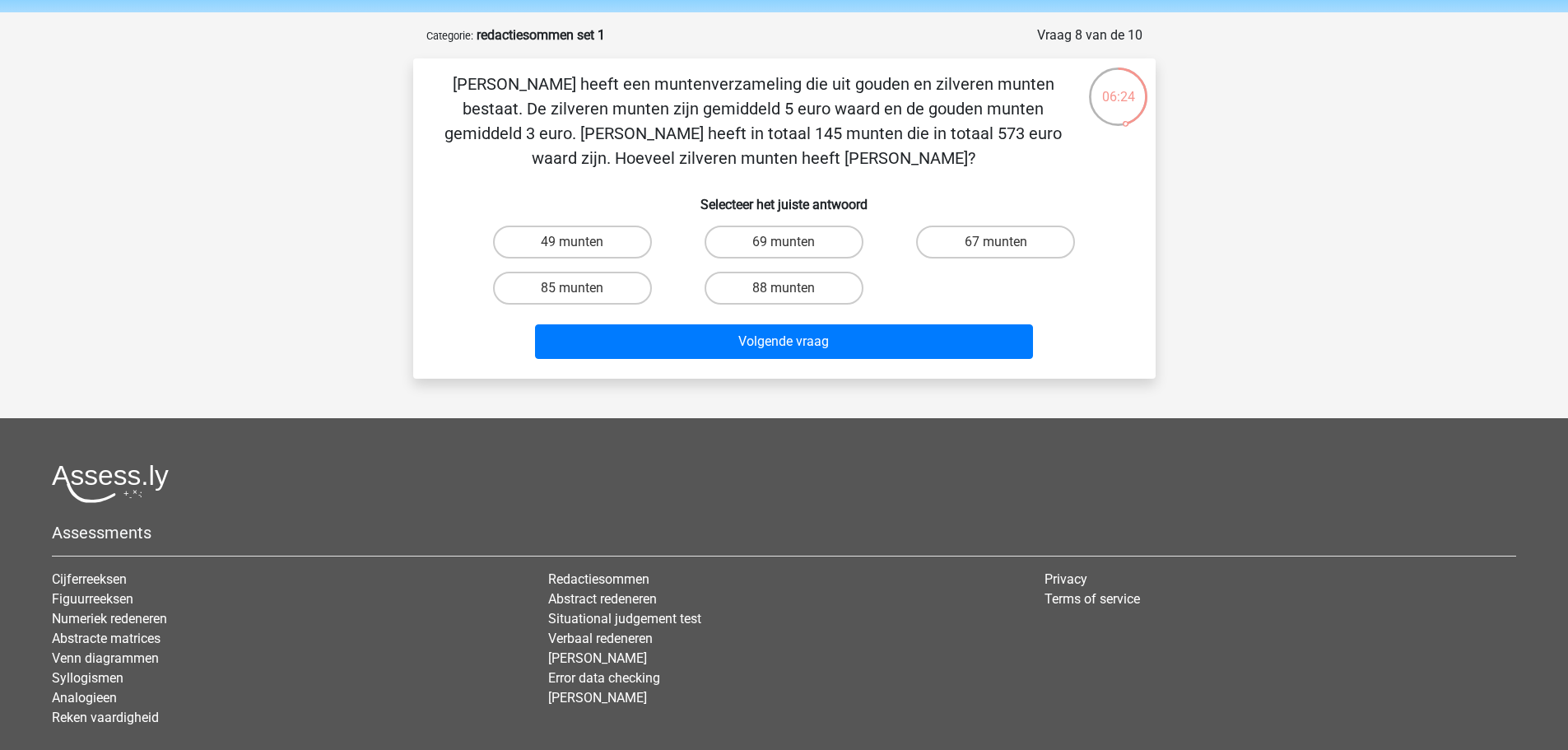
scroll to position [58, 0]
drag, startPoint x: 854, startPoint y: 158, endPoint x: 371, endPoint y: 71, distance: 490.8
click at [371, 71] on div "Registreer Nederlands English" at bounding box center [784, 397] width 1568 height 909
copy p "[PERSON_NAME] heeft een muntenverzameling die uit gouden en zilveren munten bes…"
click at [760, 237] on label "69 munten" at bounding box center [783, 241] width 159 height 33
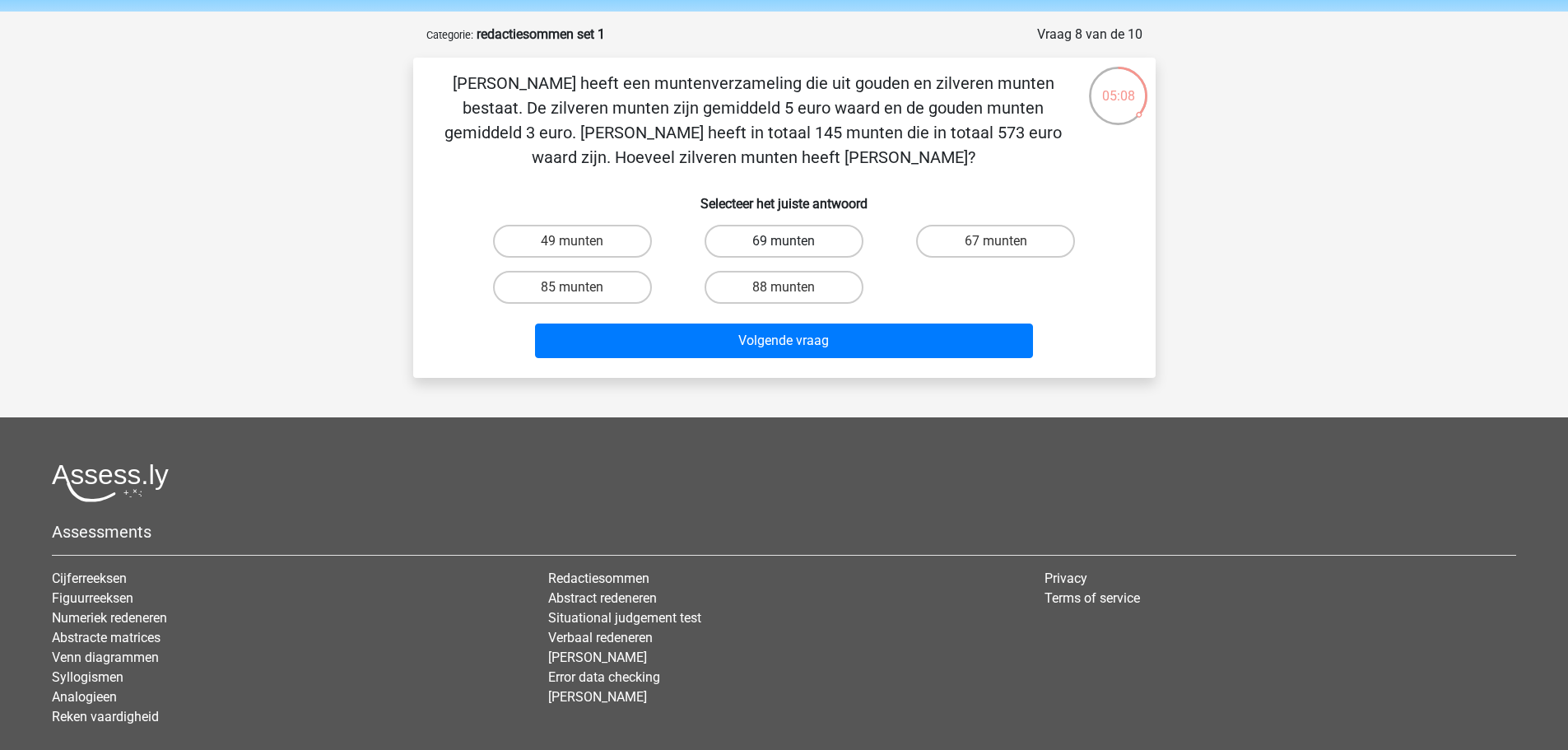
click at [784, 241] on input "69 munten" at bounding box center [789, 246] width 10 height 10
radio input "true"
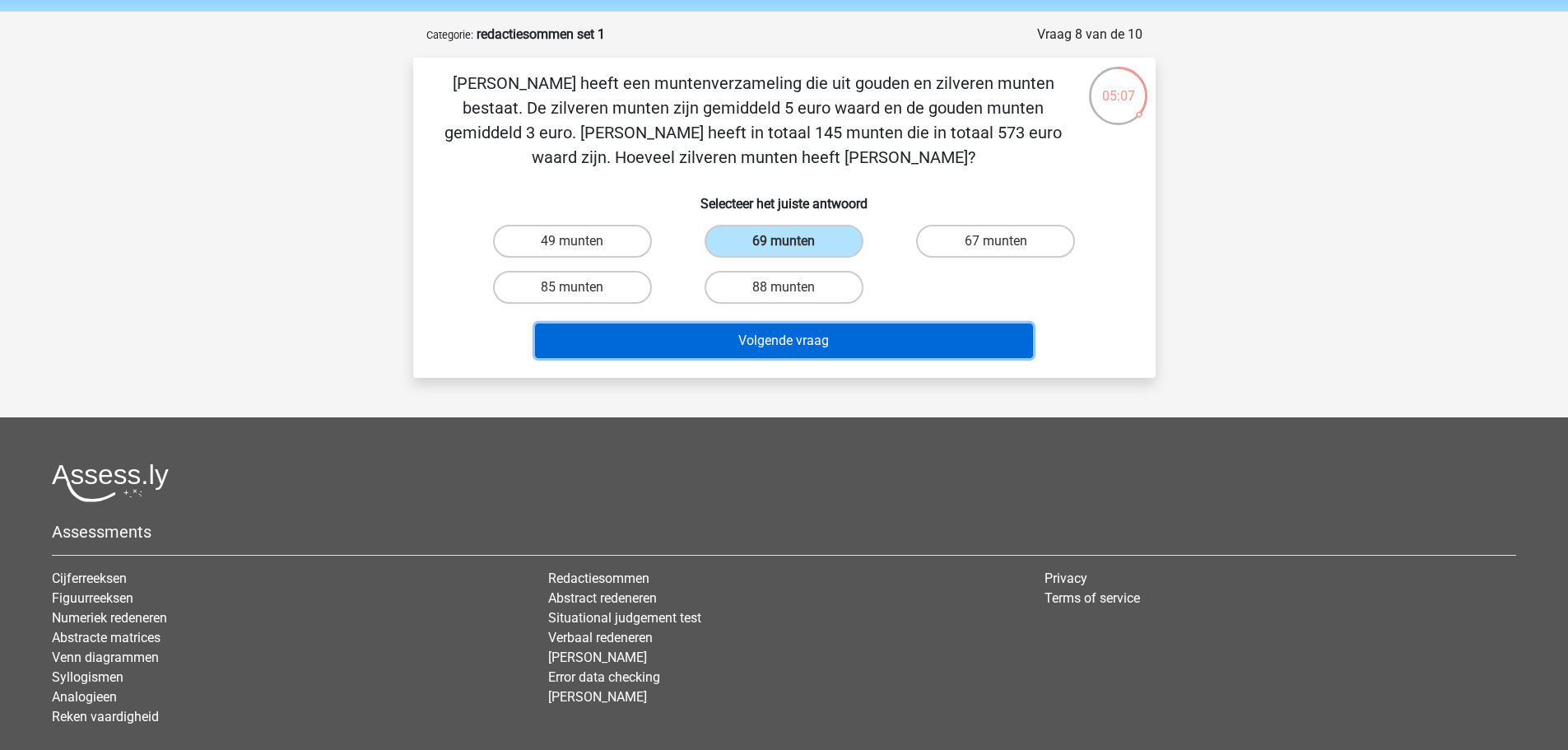
click at [774, 335] on button "Volgende vraag" at bounding box center [784, 341] width 498 height 34
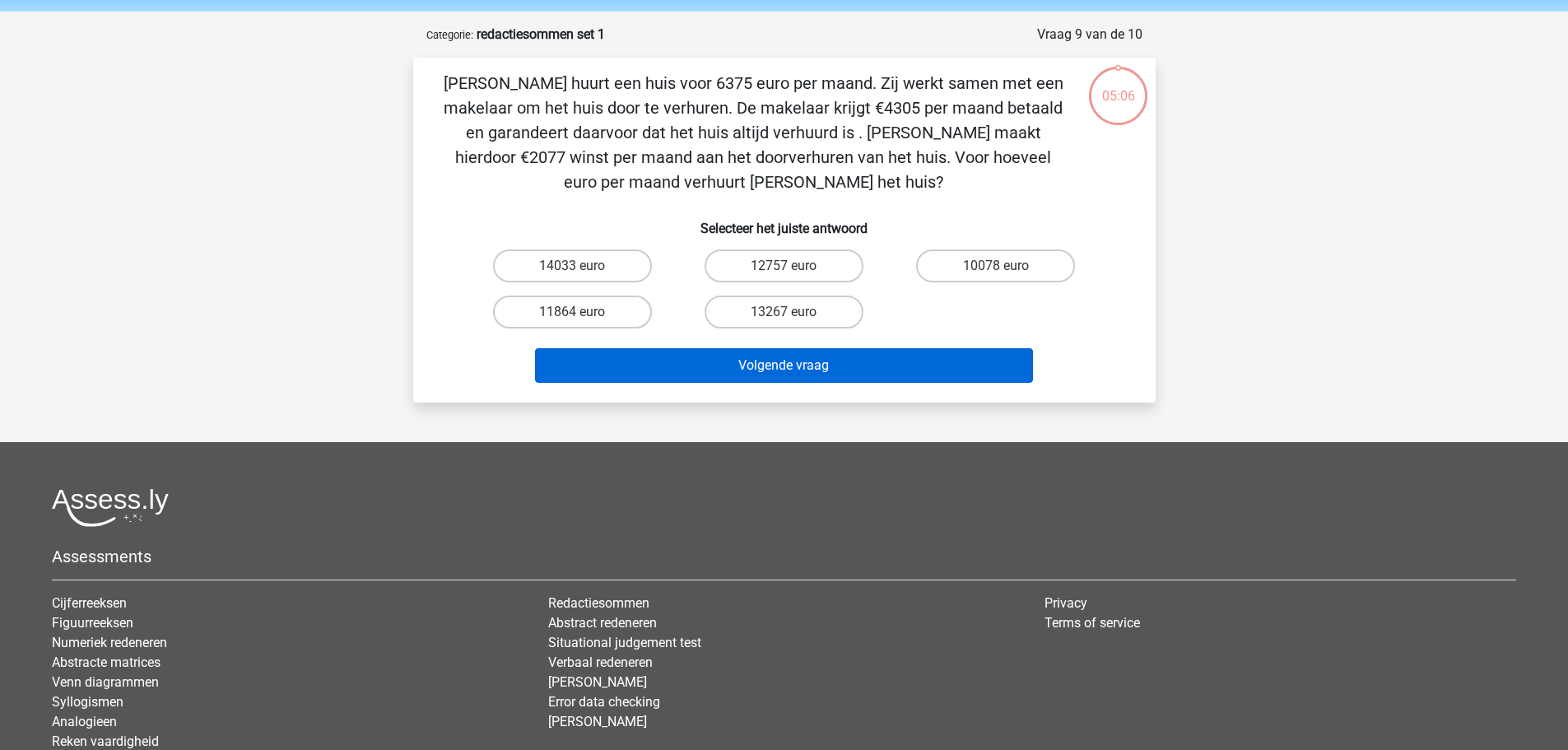
scroll to position [83, 0]
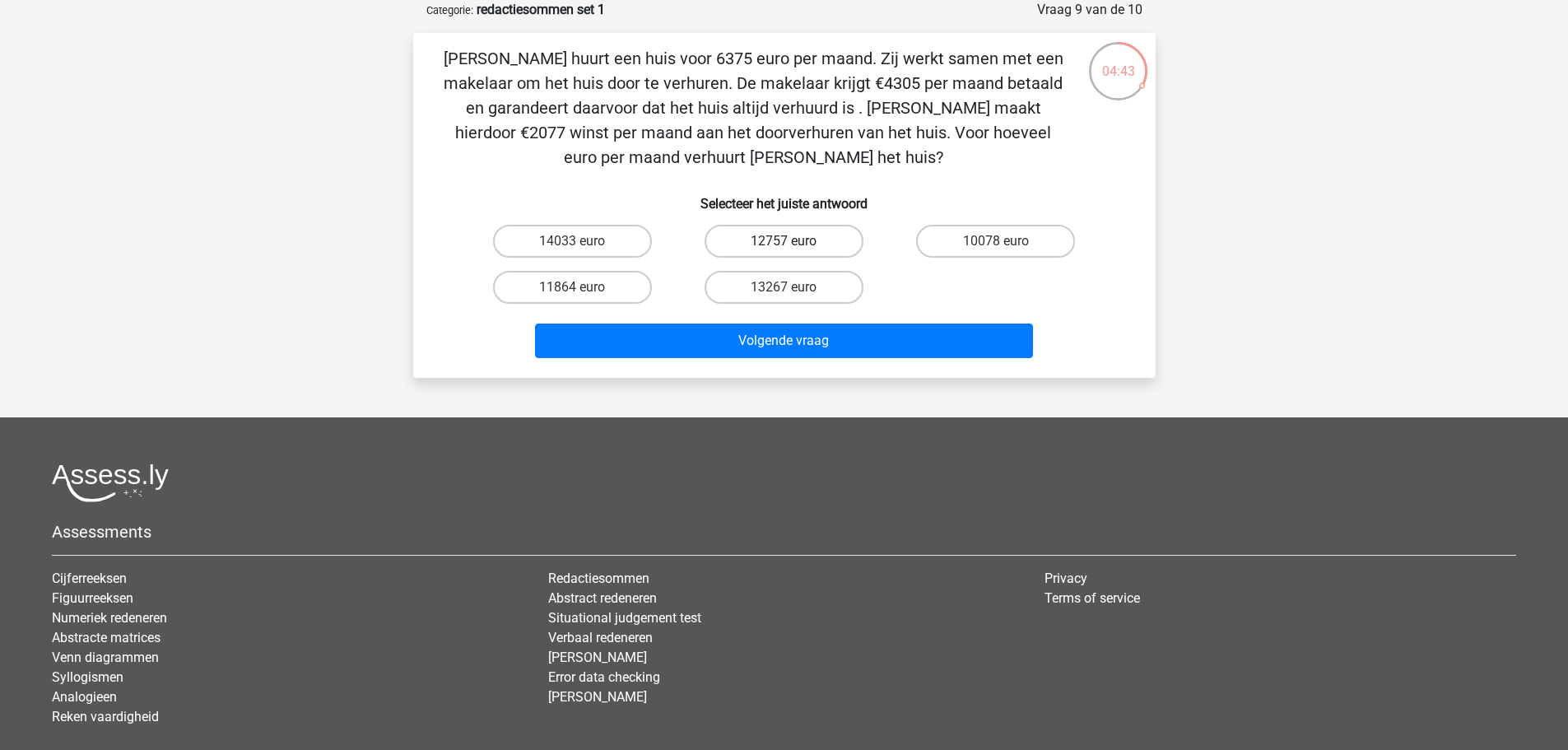
click at [811, 240] on label "12757 euro" at bounding box center [783, 241] width 159 height 33
click at [794, 241] on input "12757 euro" at bounding box center [789, 246] width 10 height 10
radio input "true"
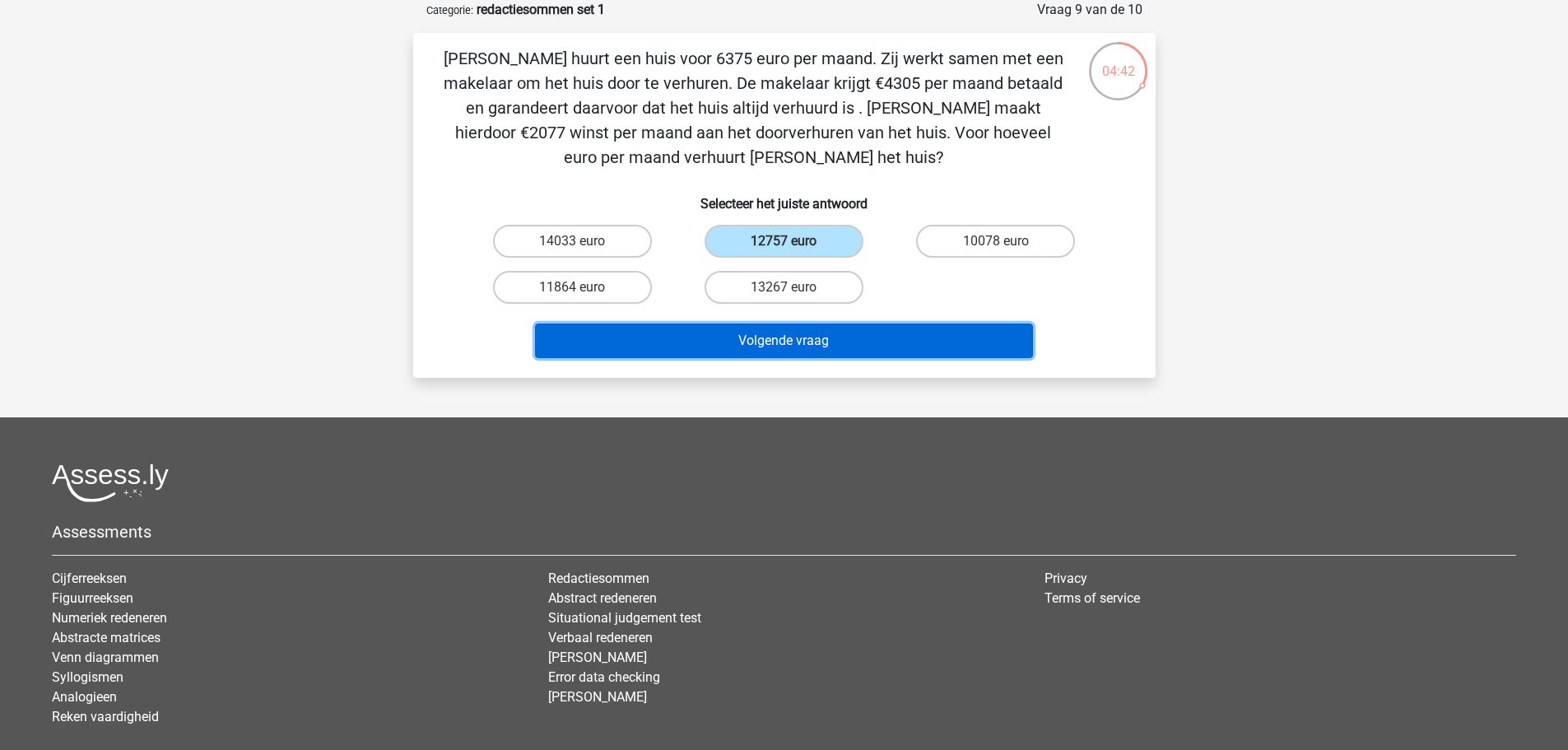
click at [803, 334] on button "Volgende vraag" at bounding box center [784, 341] width 498 height 34
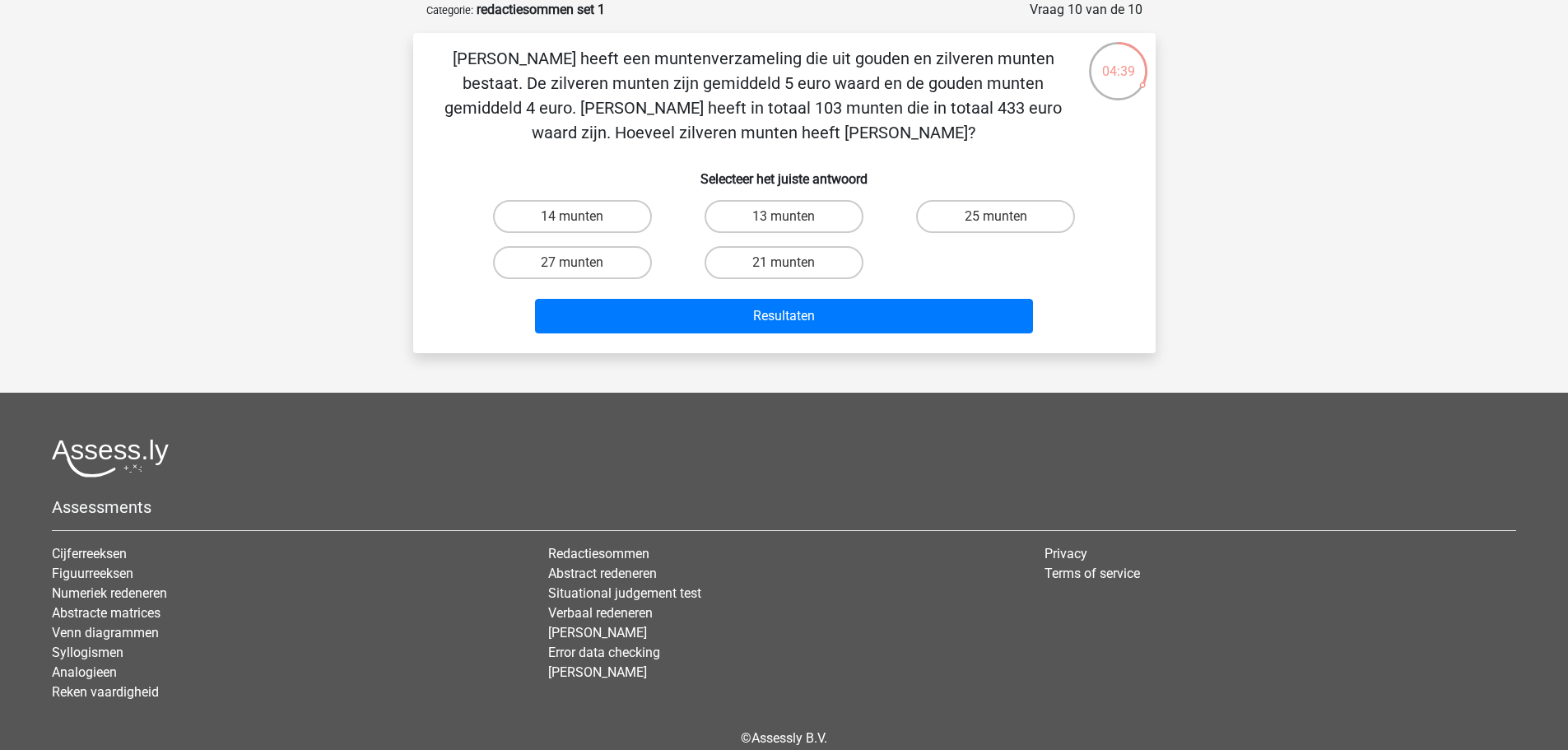
drag, startPoint x: 864, startPoint y: 137, endPoint x: 438, endPoint y: 62, distance: 432.6
click at [438, 62] on div "Chris heeft een muntenverzameling die uit gouden en zilveren munten bestaat. De…" at bounding box center [784, 194] width 730 height 294
copy p "Chris heeft een muntenverzameling die uit gouden en zilveren munten bestaat. De…"
click at [747, 245] on div "21 munten" at bounding box center [784, 262] width 212 height 47
click at [747, 255] on label "21 munten" at bounding box center [783, 262] width 159 height 33
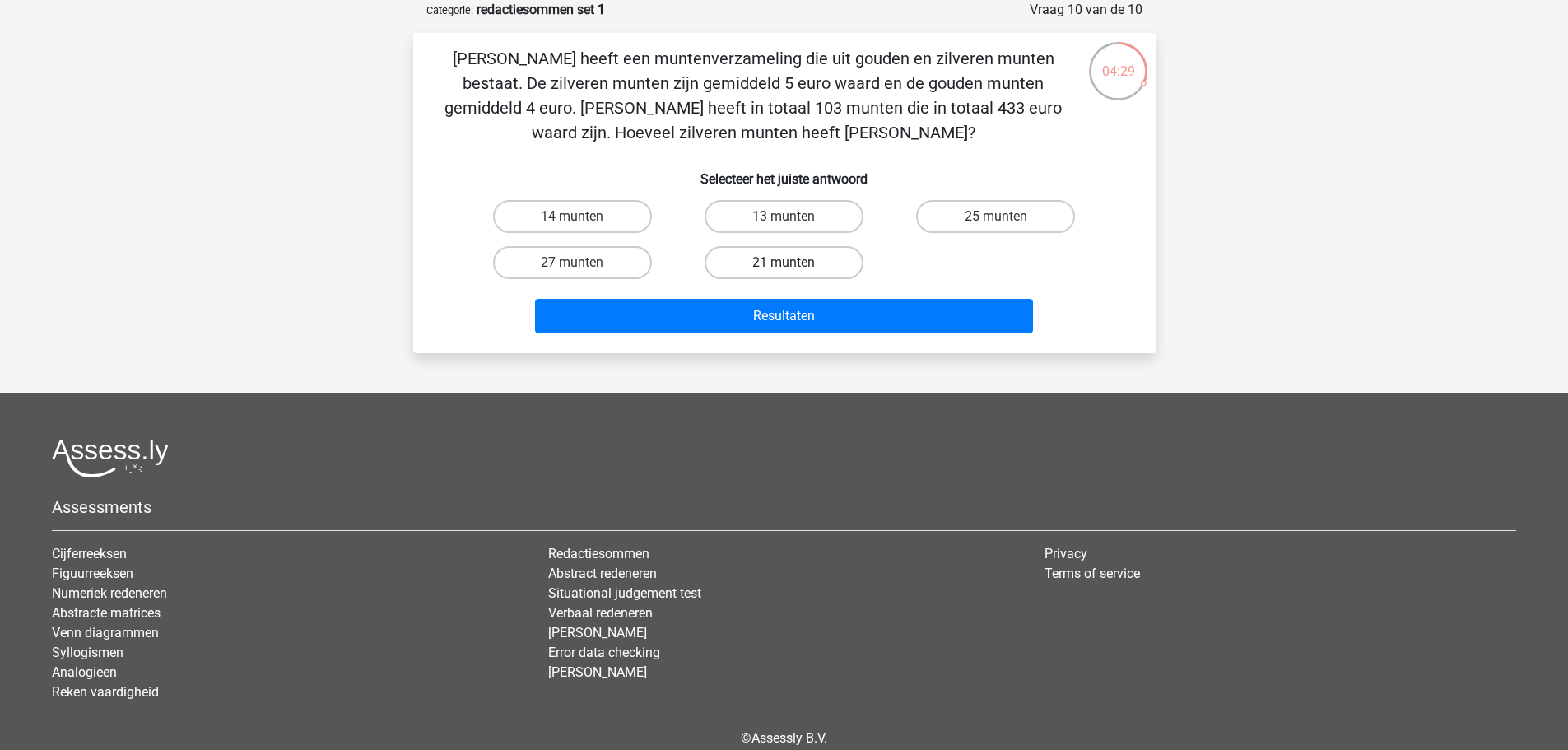
click at [784, 263] on input "21 munten" at bounding box center [789, 268] width 10 height 10
radio input "true"
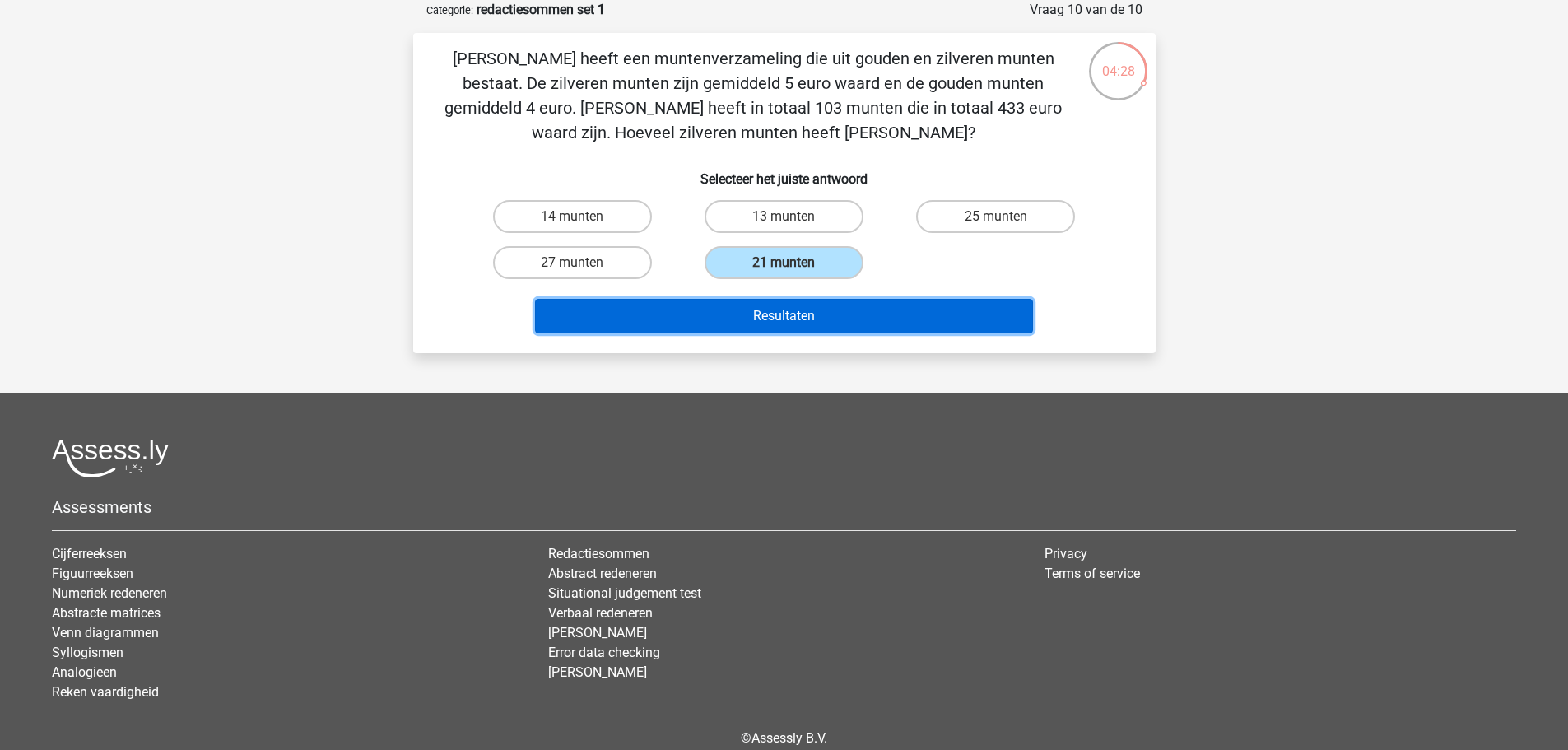
click at [738, 301] on button "Resultaten" at bounding box center [784, 316] width 498 height 34
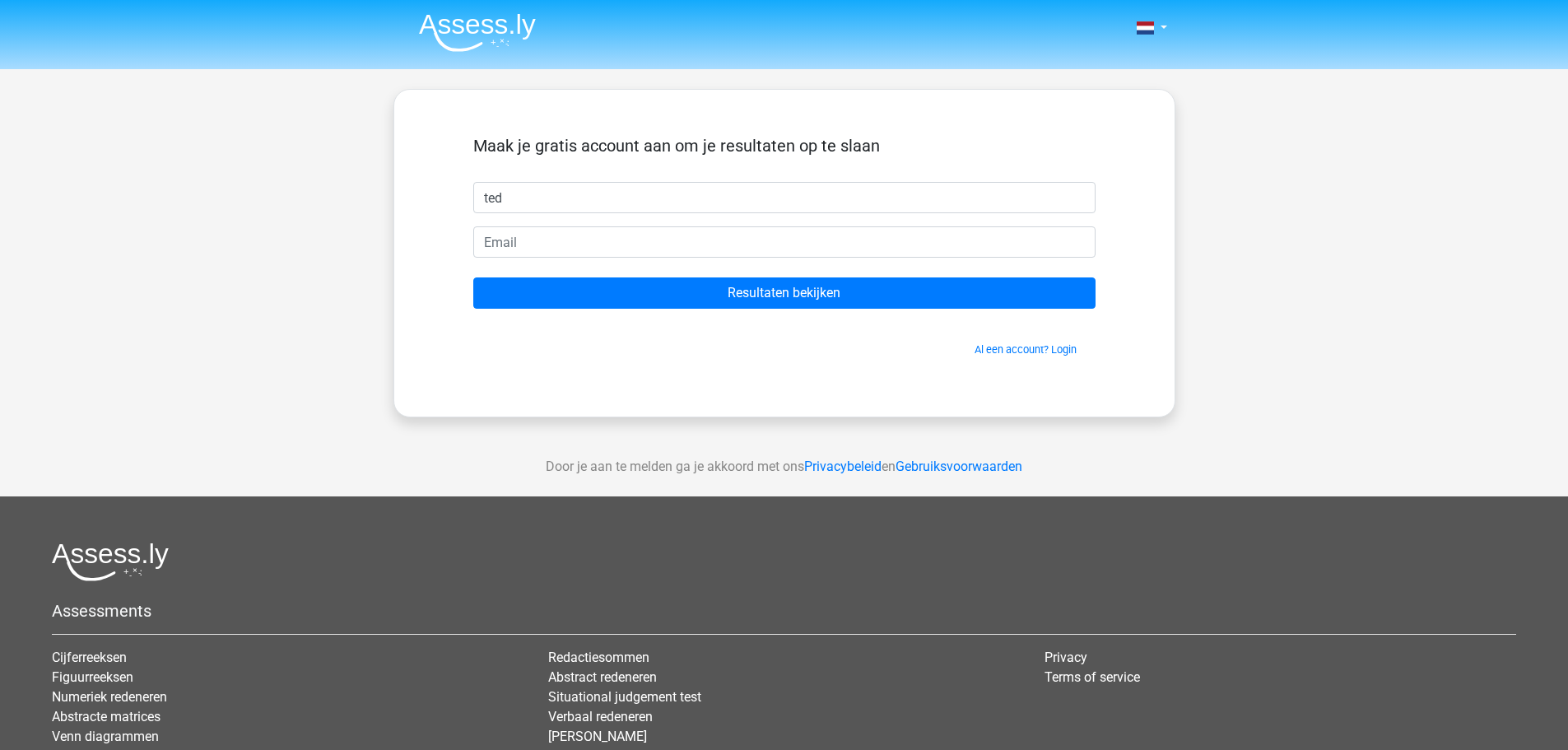
type input "ted"
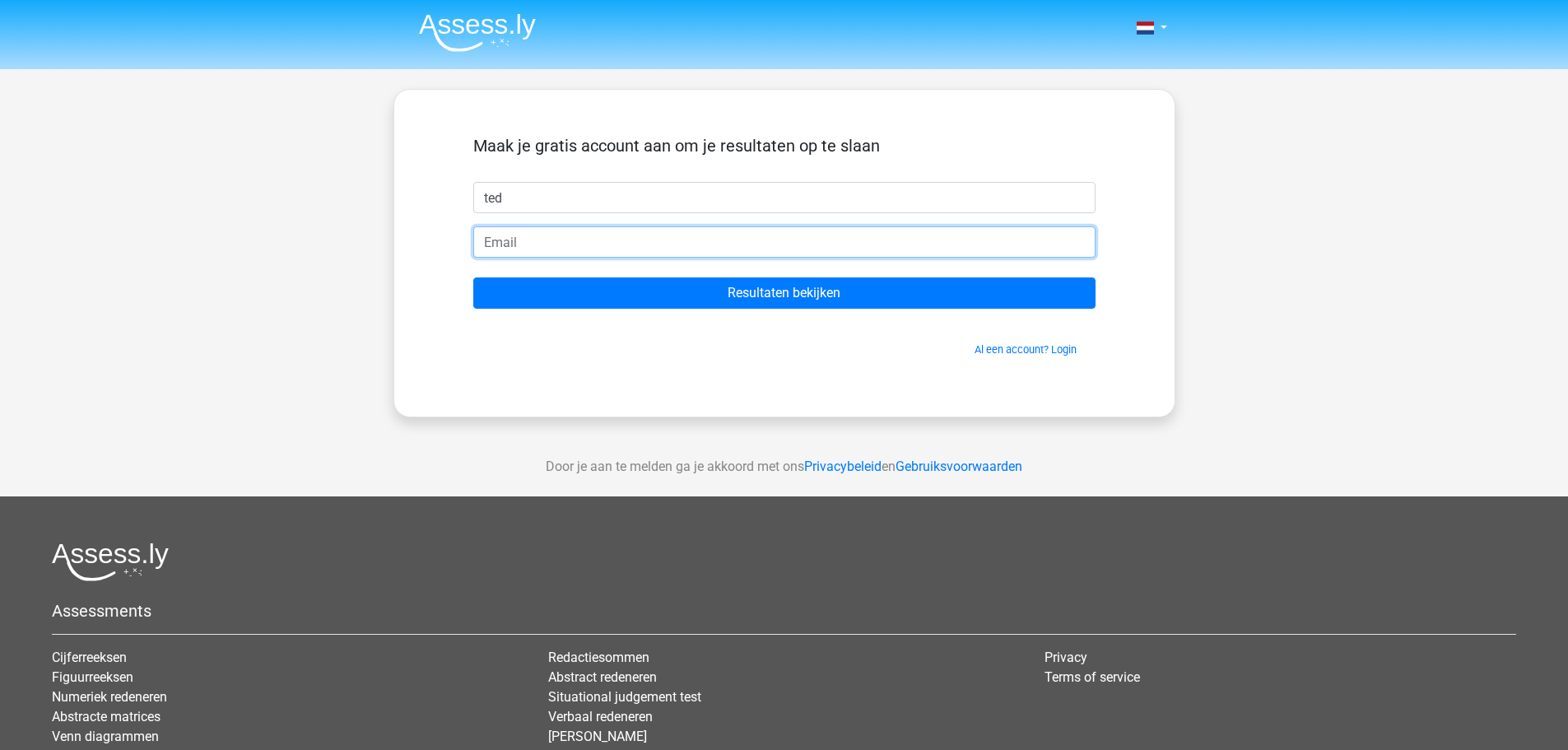
click at [729, 245] on input "email" at bounding box center [785, 242] width 623 height 31
type input "[EMAIL_ADDRESS][DOMAIN_NAME]"
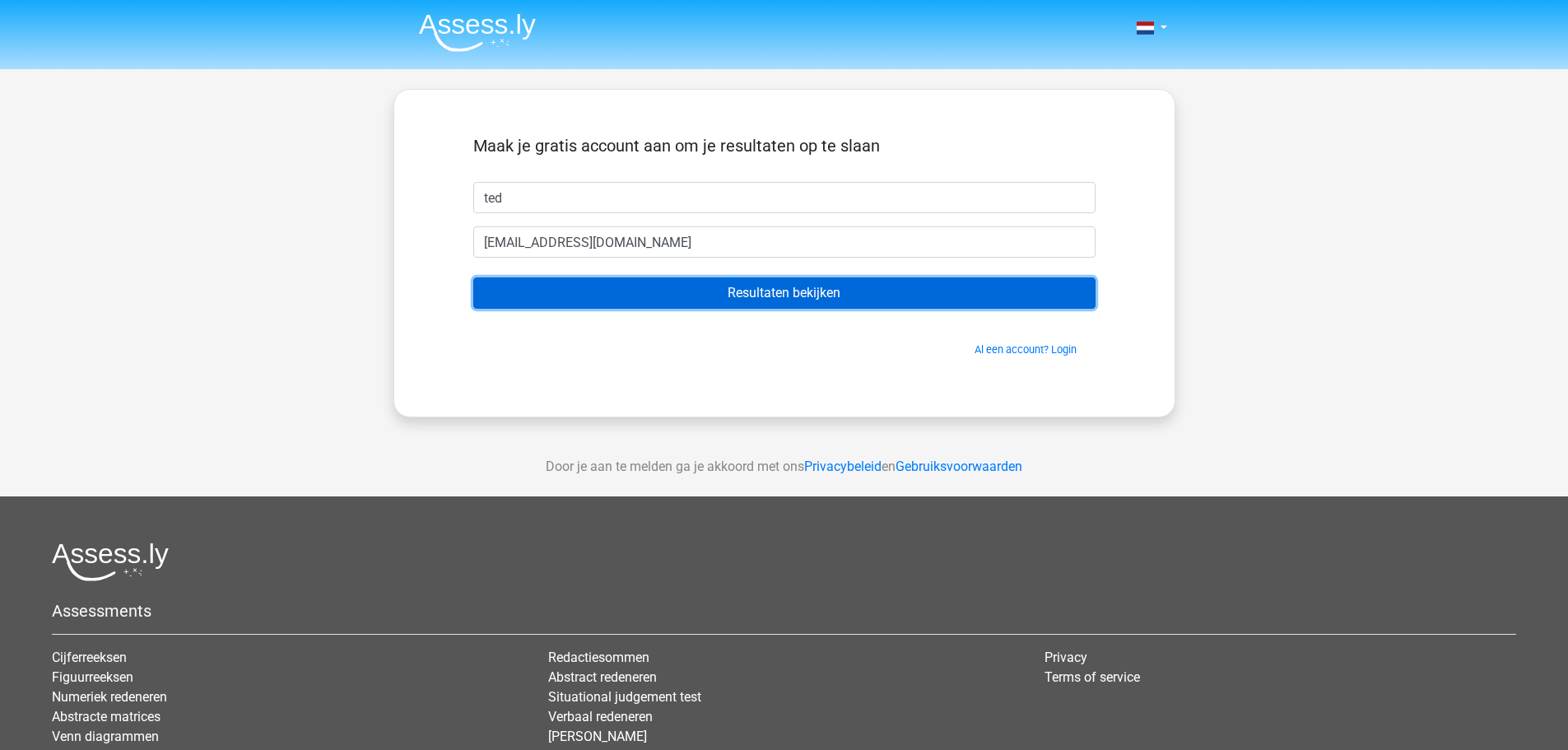
click at [716, 293] on input "Resultaten bekijken" at bounding box center [785, 292] width 623 height 31
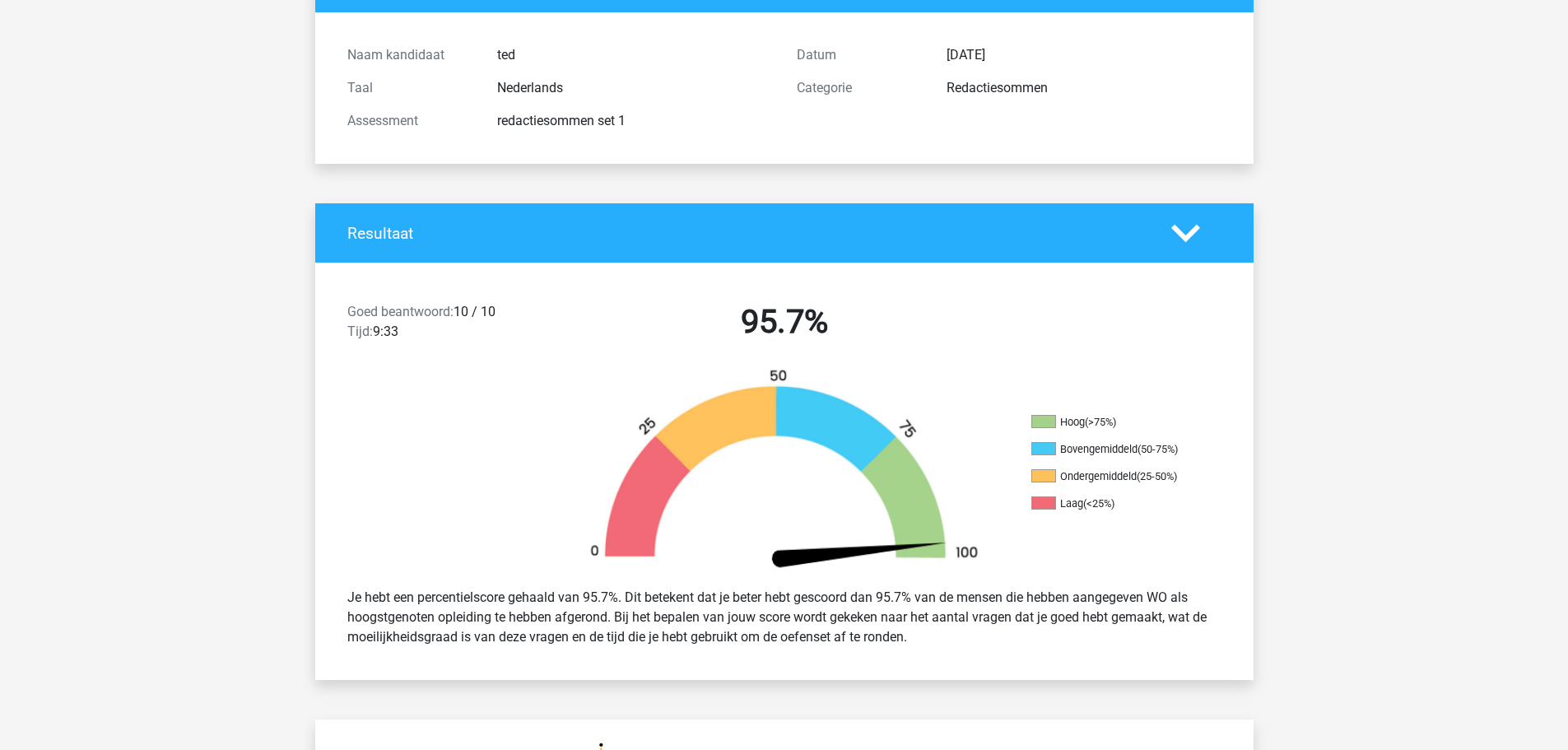
scroll to position [313, 0]
